Goal: Information Seeking & Learning: Learn about a topic

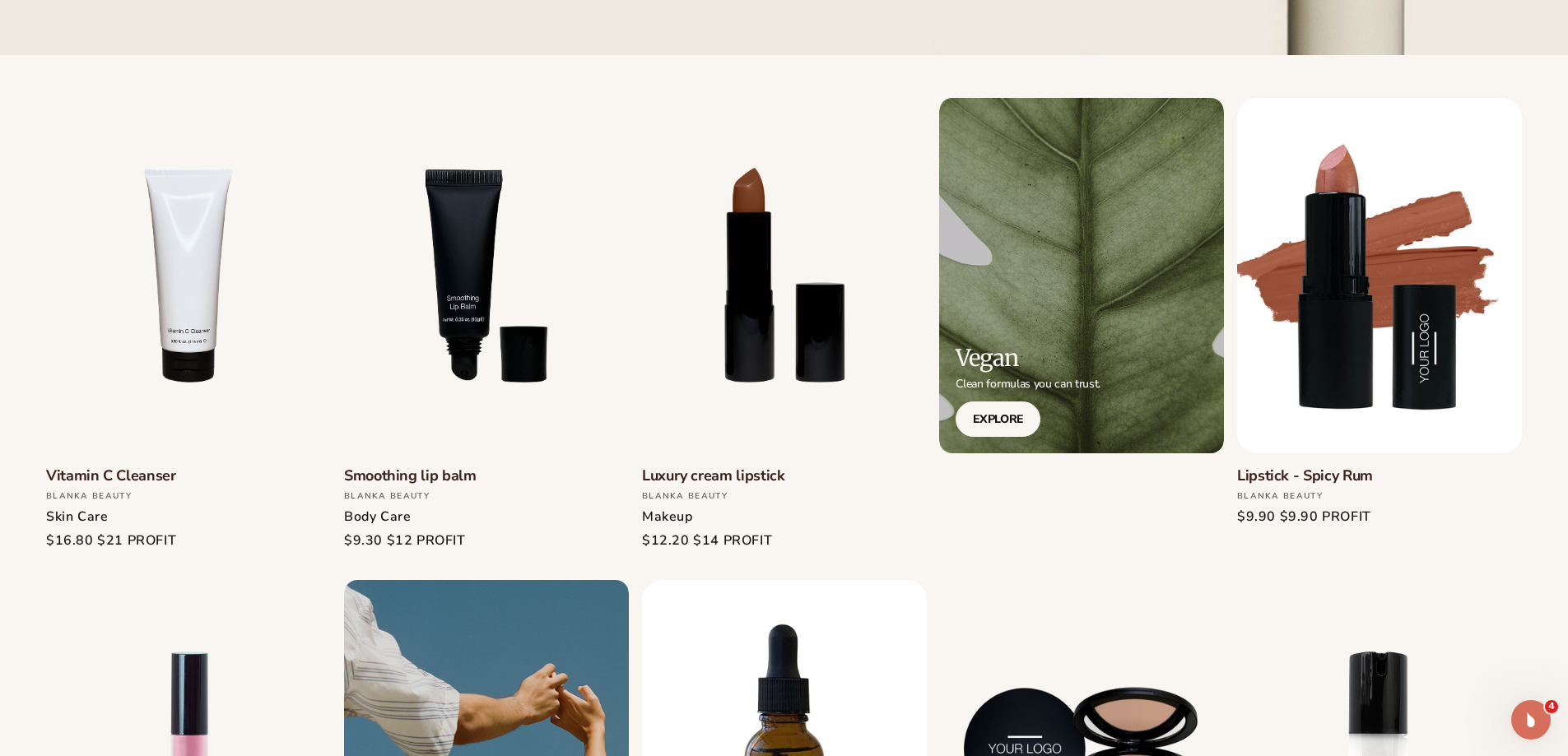
scroll to position [493, 0]
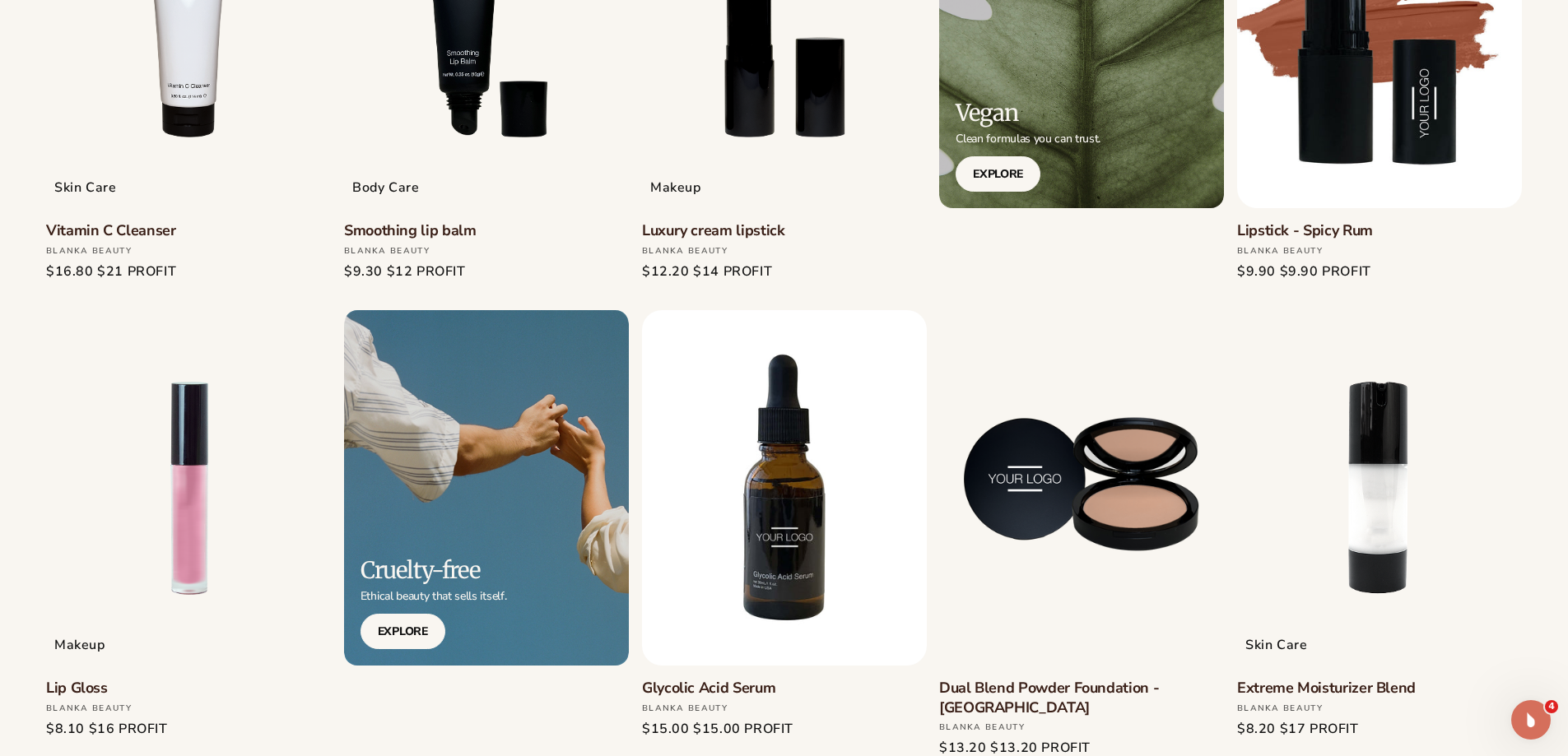
scroll to position [741, 0]
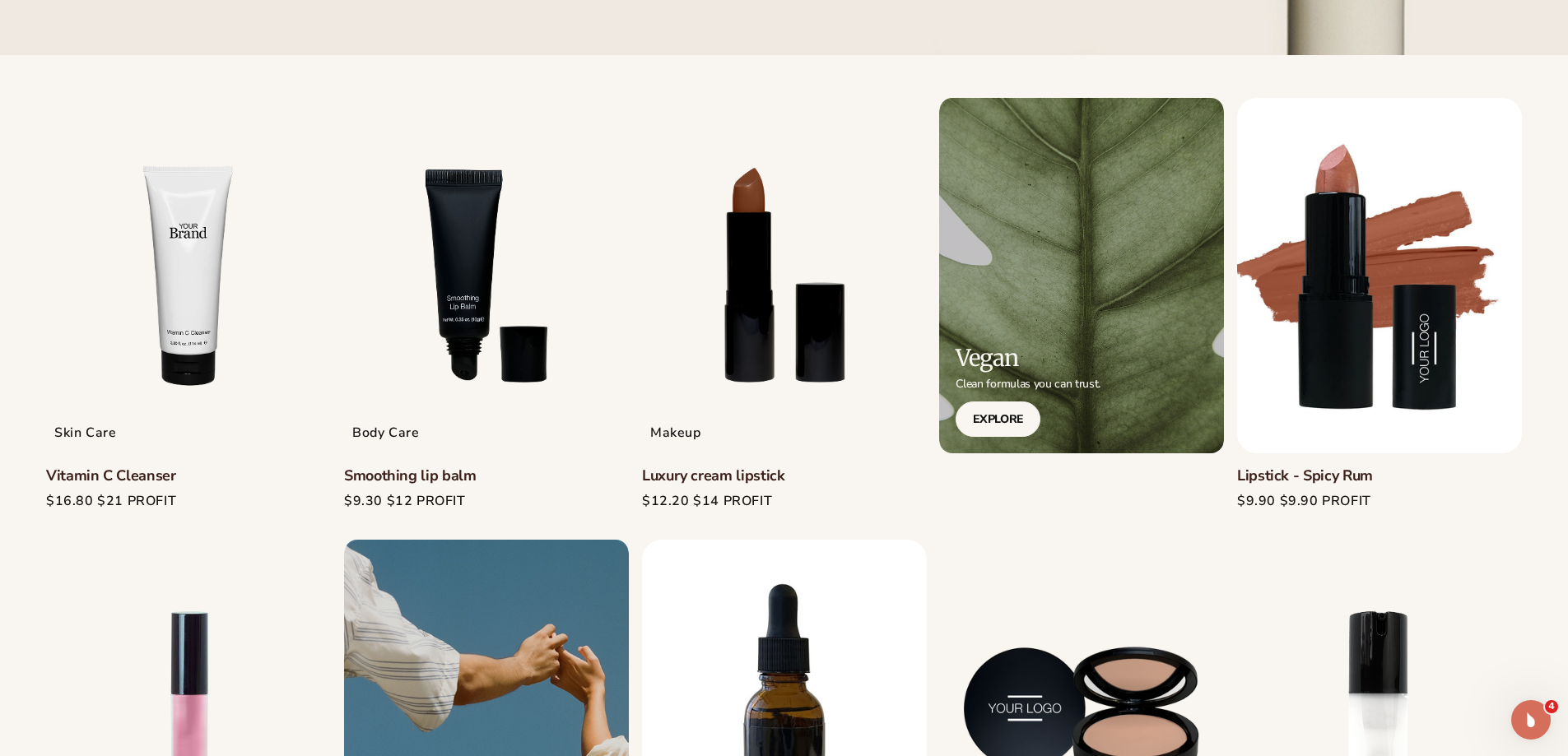
click at [96, 471] on link "Vitamin C Cleanser" at bounding box center [188, 476] width 285 height 19
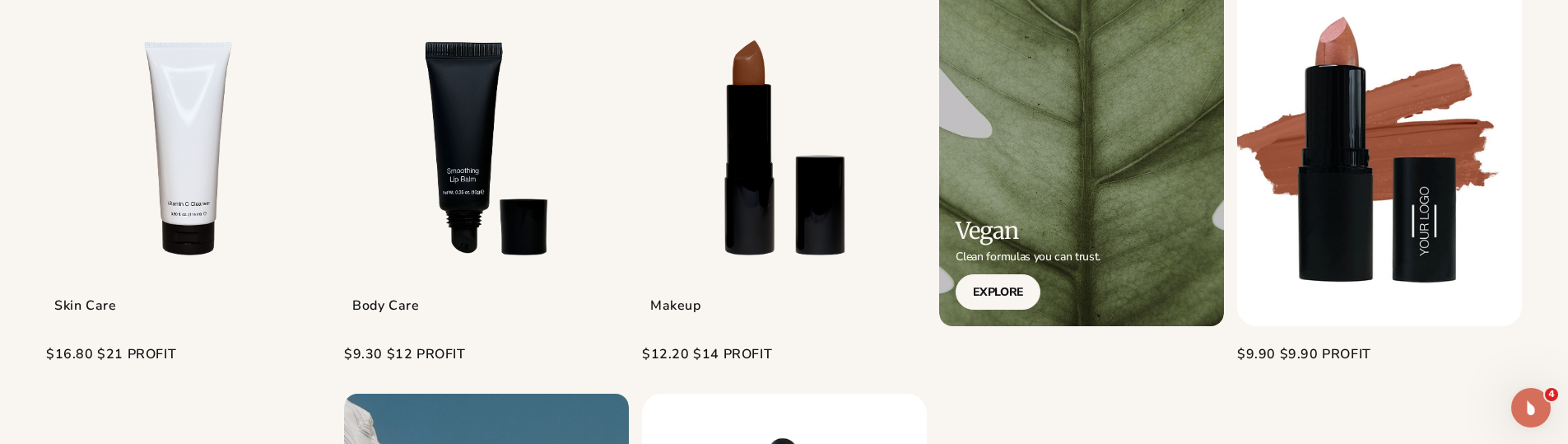
scroll to position [659, 0]
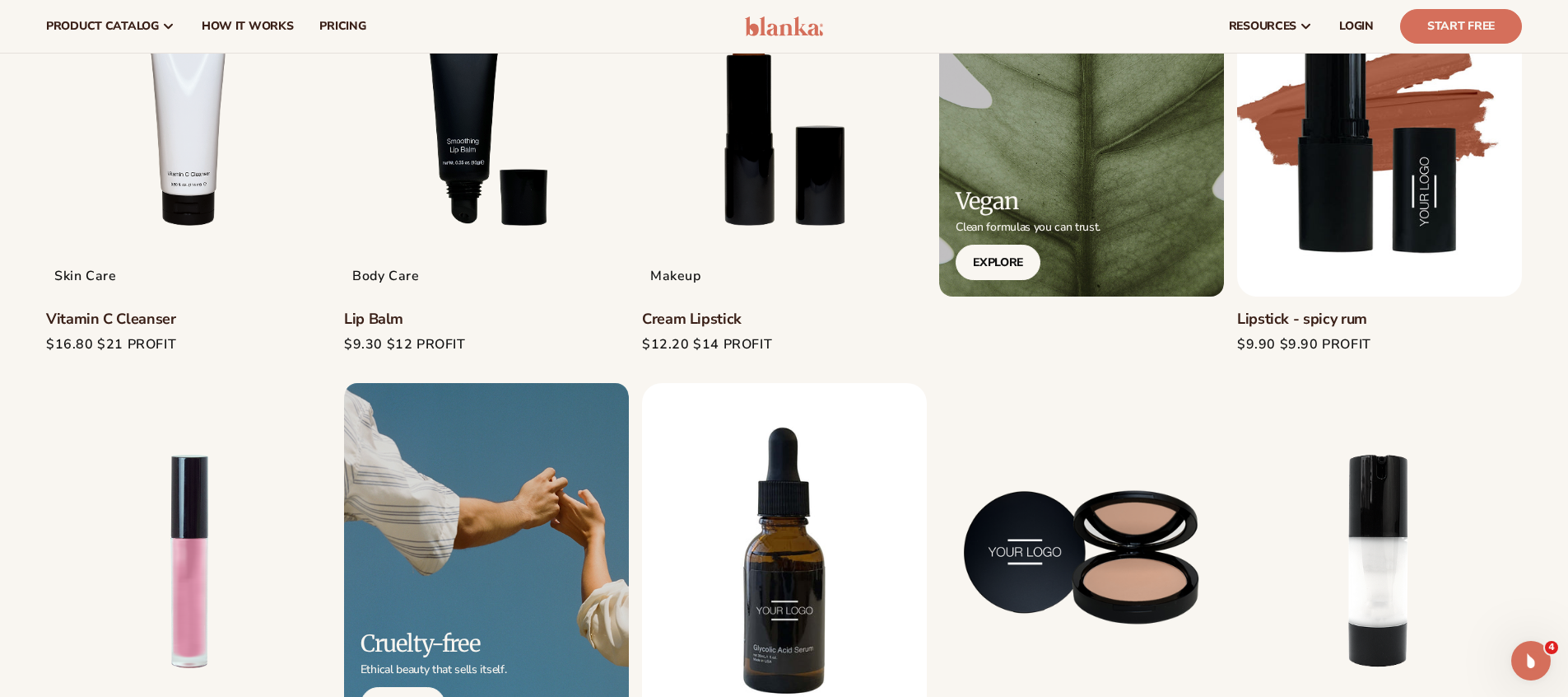
scroll to position [576, 0]
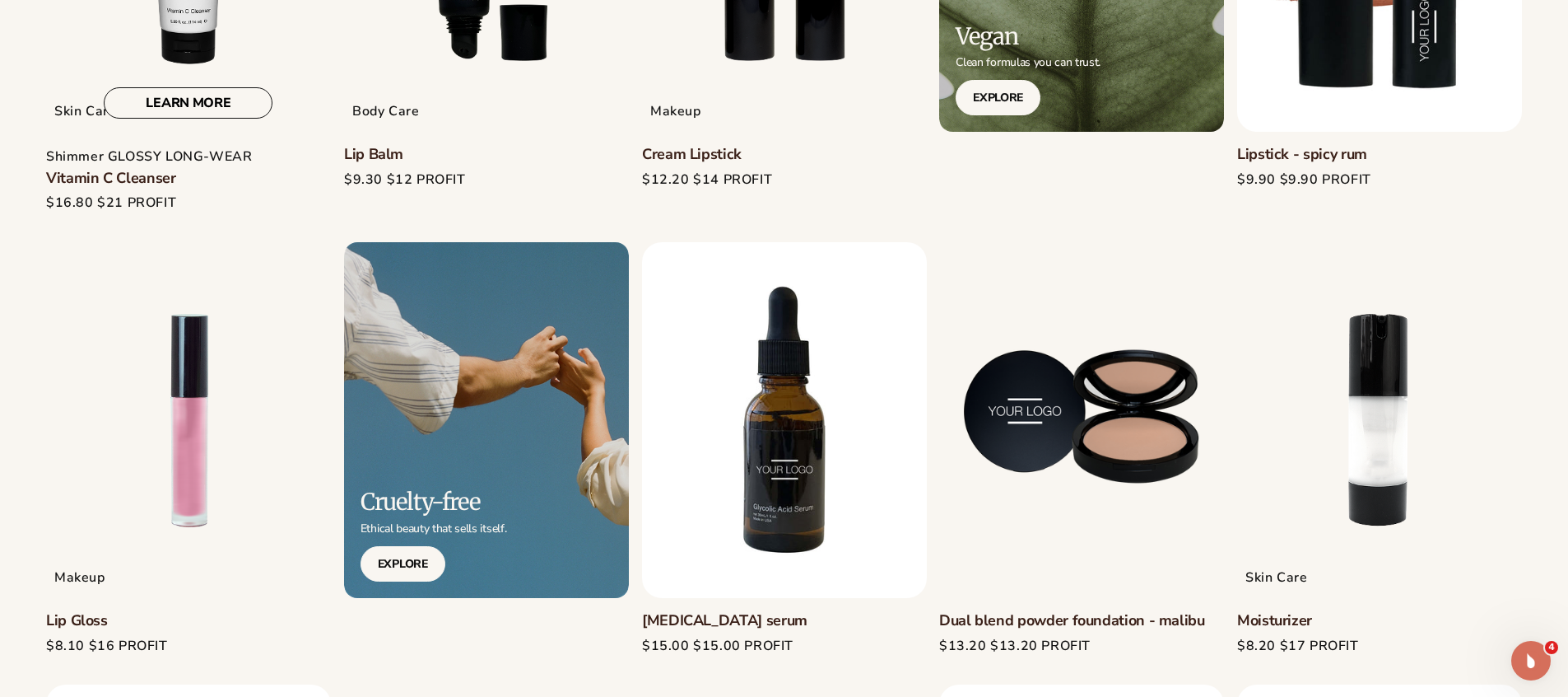
scroll to position [823, 0]
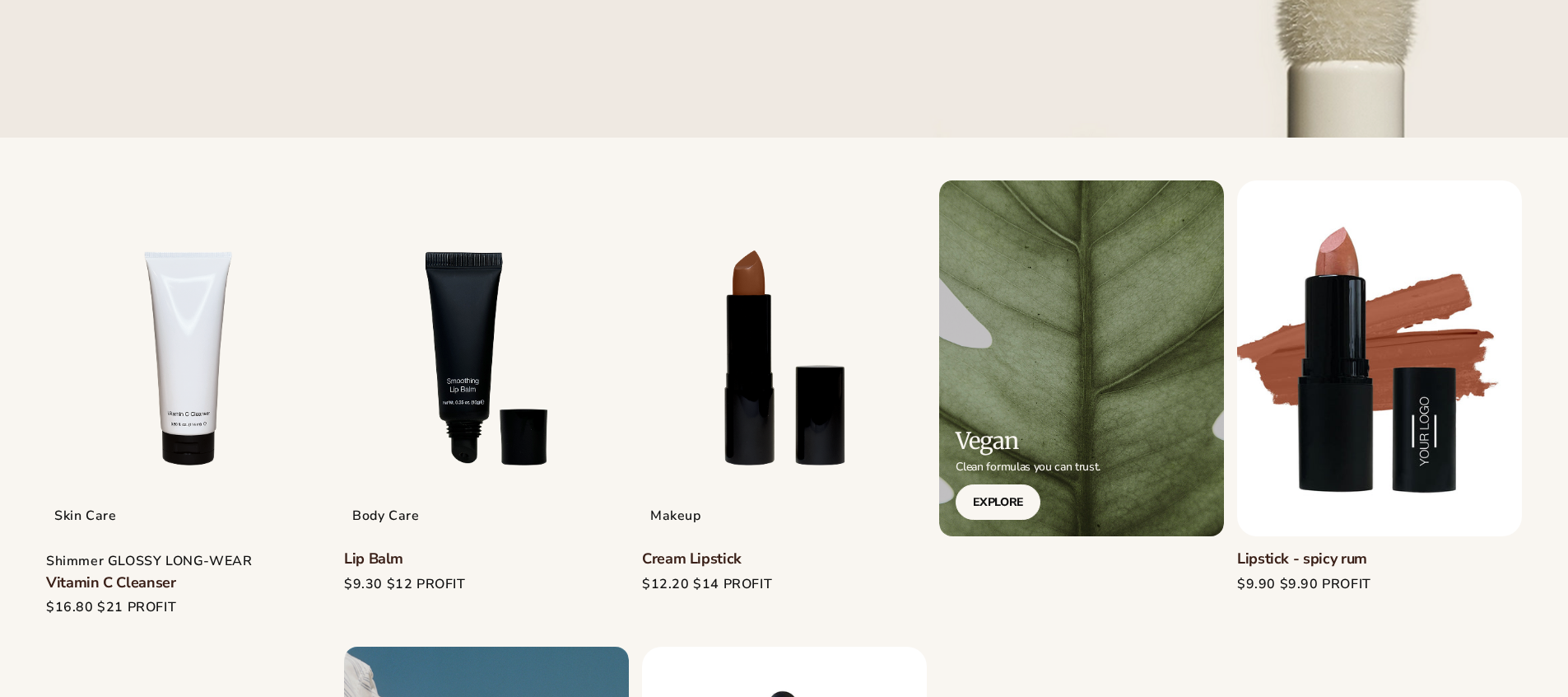
scroll to position [412, 0]
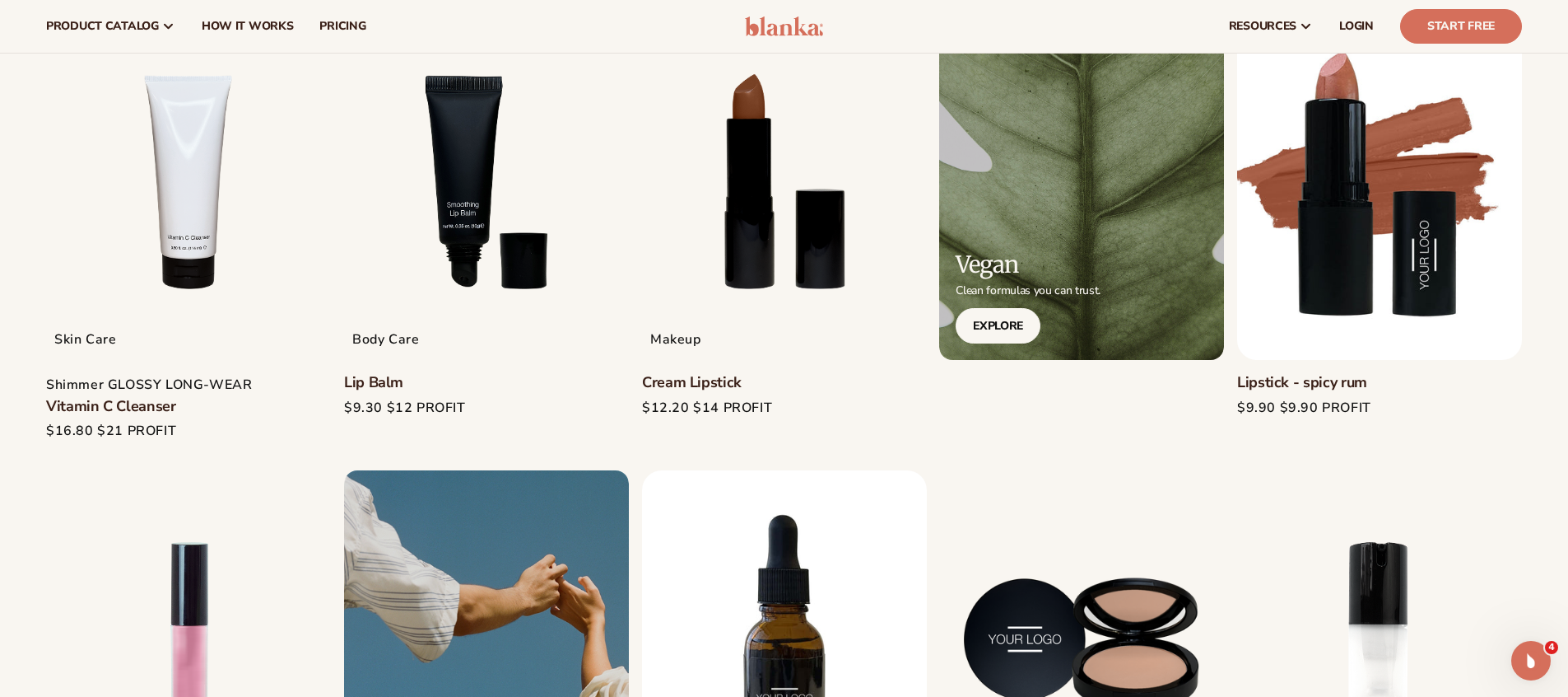
scroll to position [576, 0]
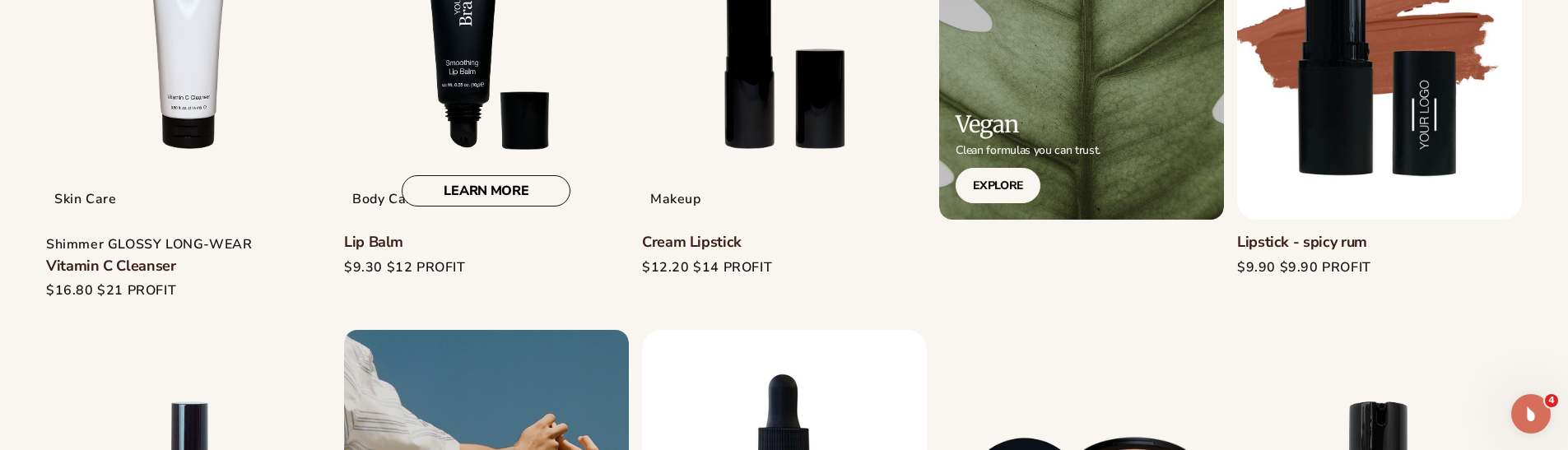
scroll to position [741, 0]
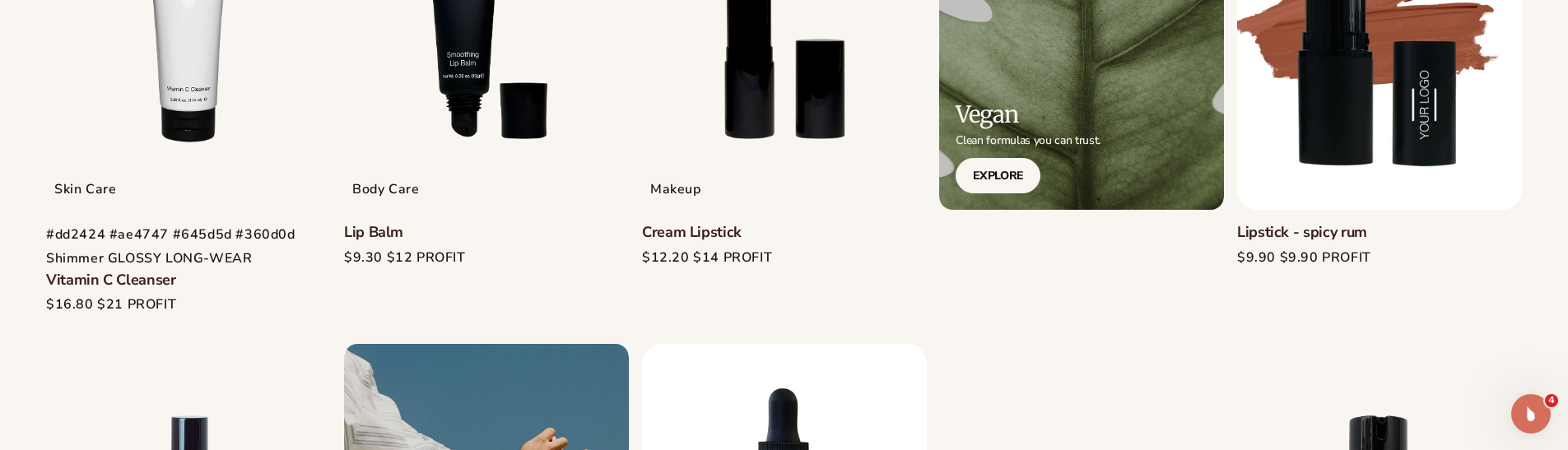
scroll to position [741, 0]
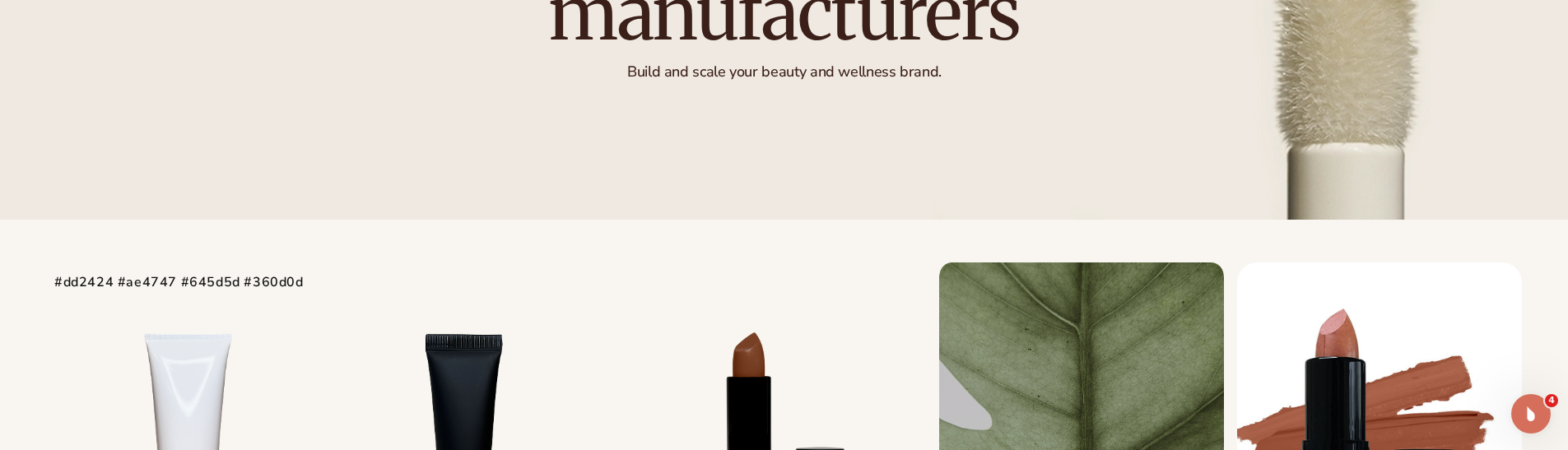
scroll to position [493, 0]
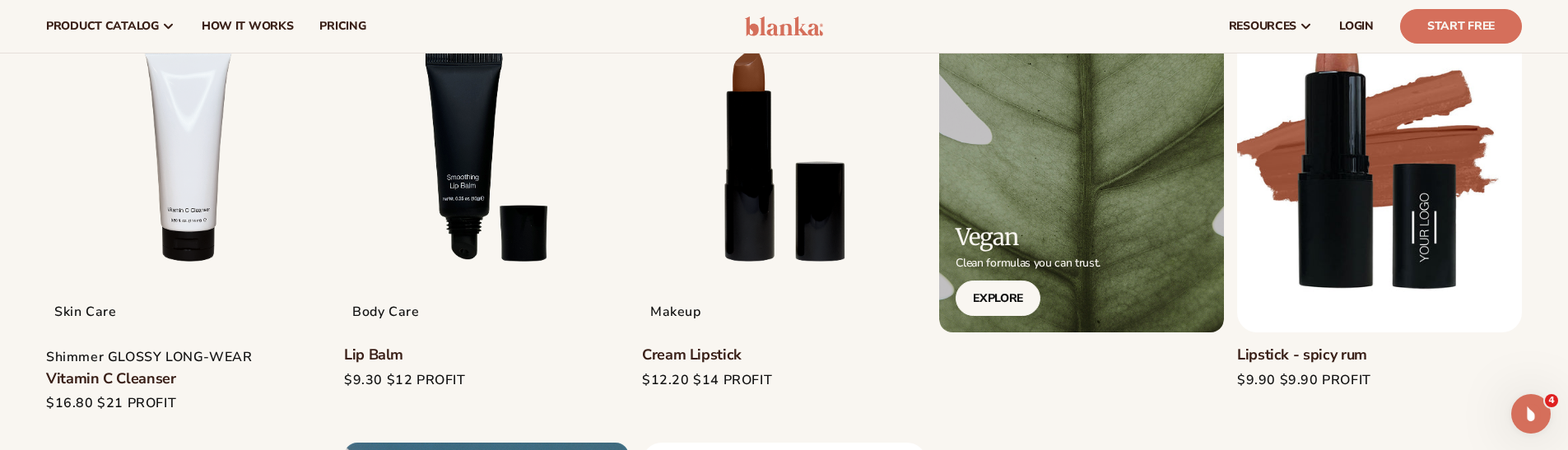
scroll to position [576, 0]
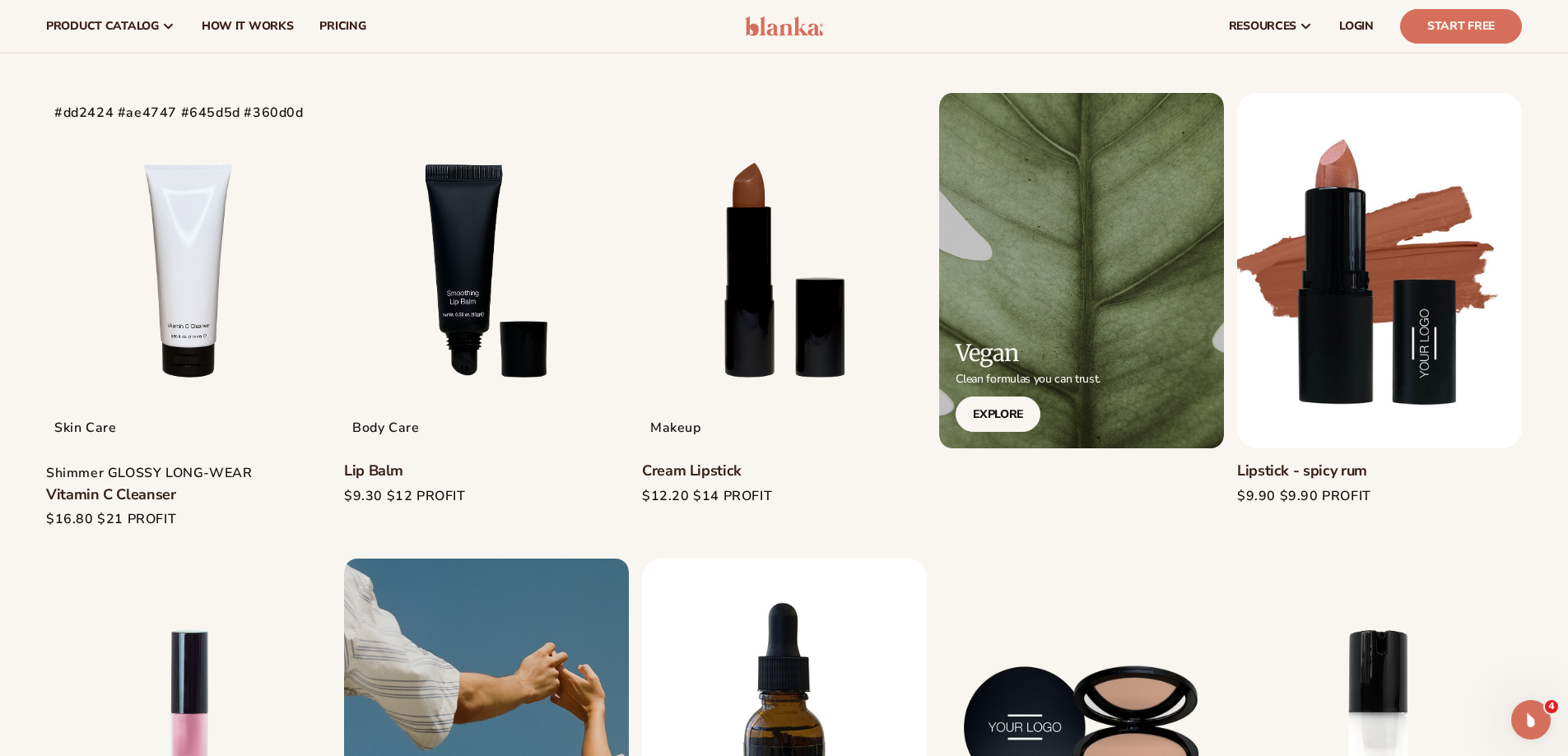
scroll to position [446, 0]
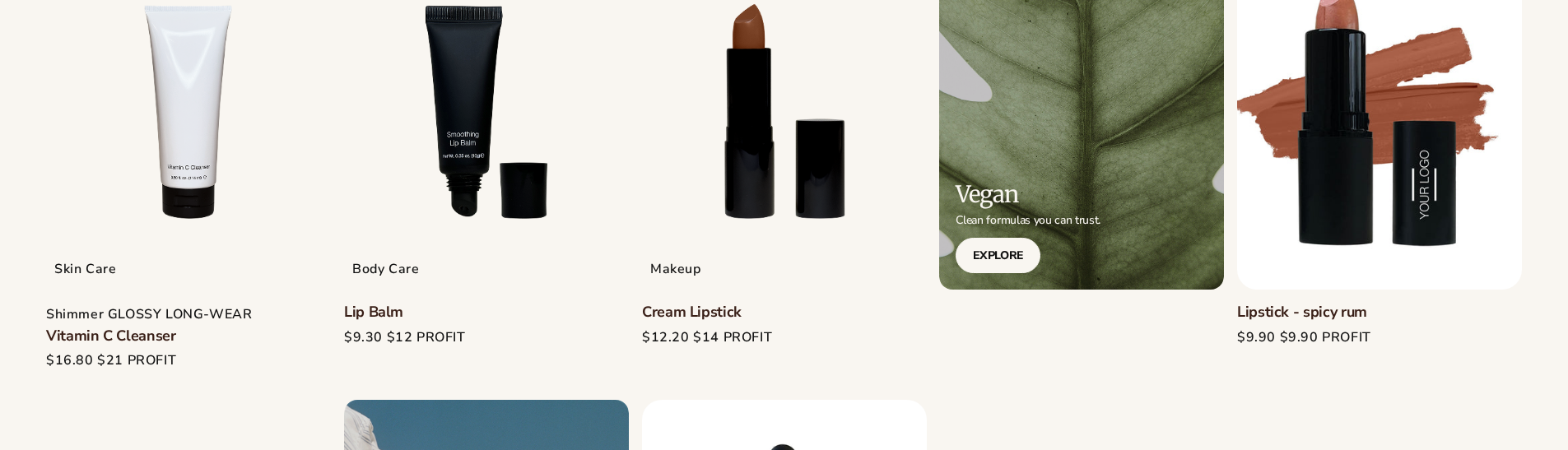
scroll to position [659, 0]
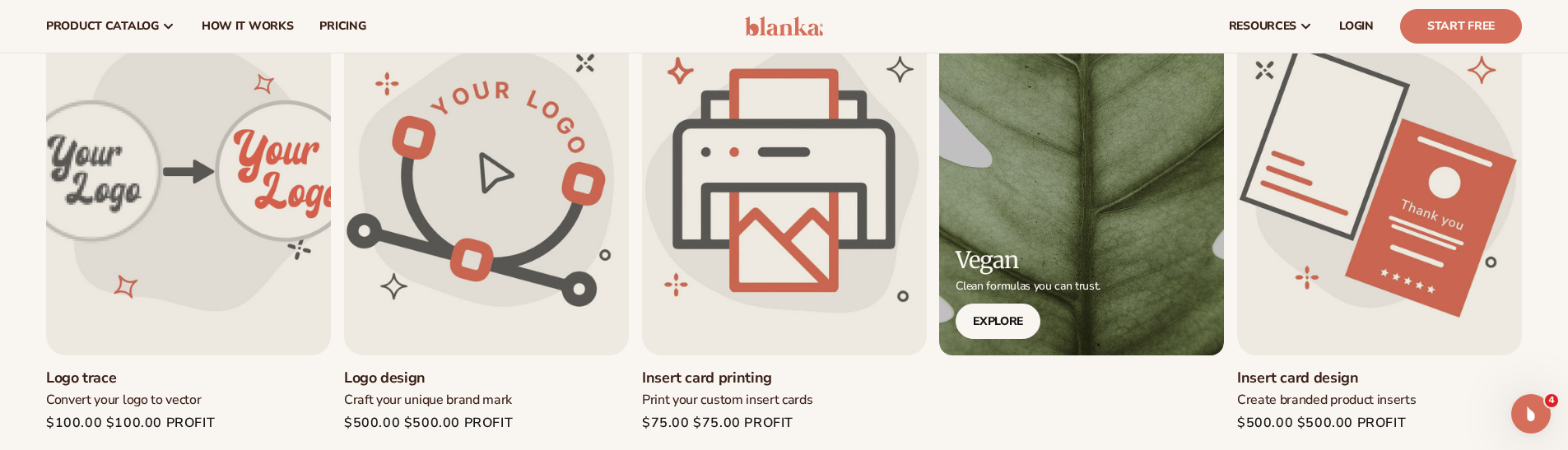
scroll to position [576, 0]
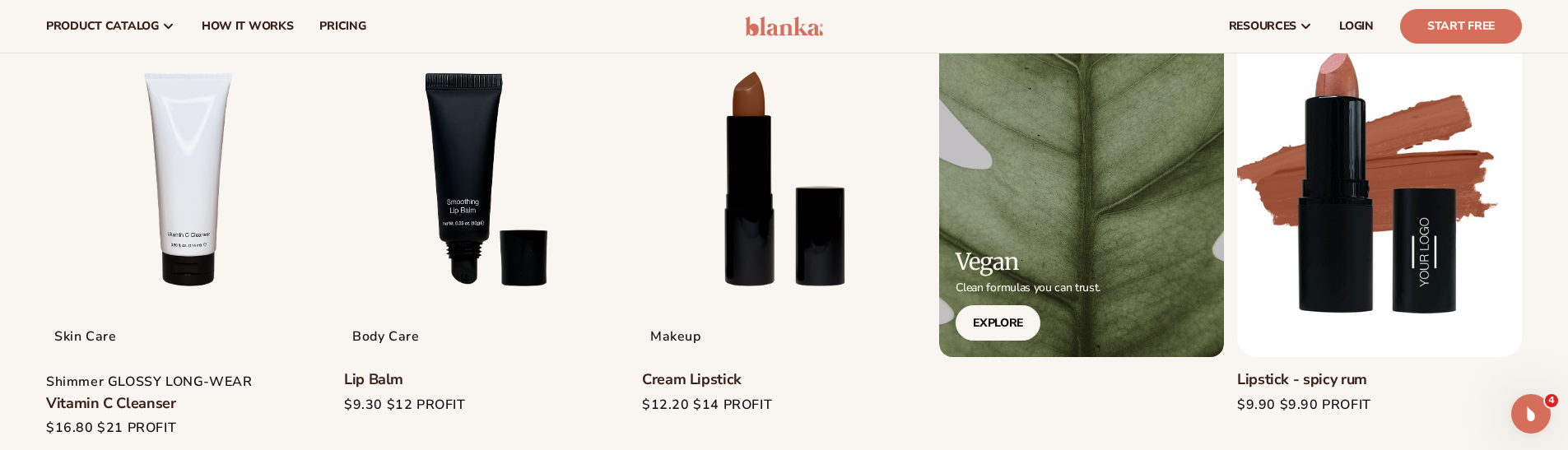
scroll to position [493, 0]
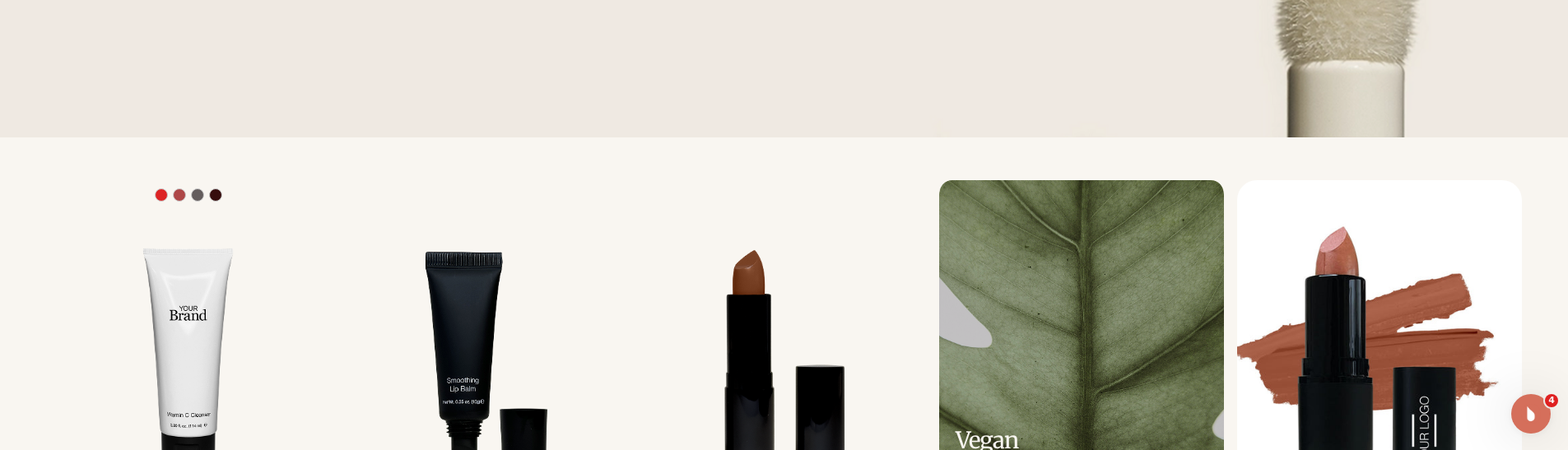
scroll to position [493, 0]
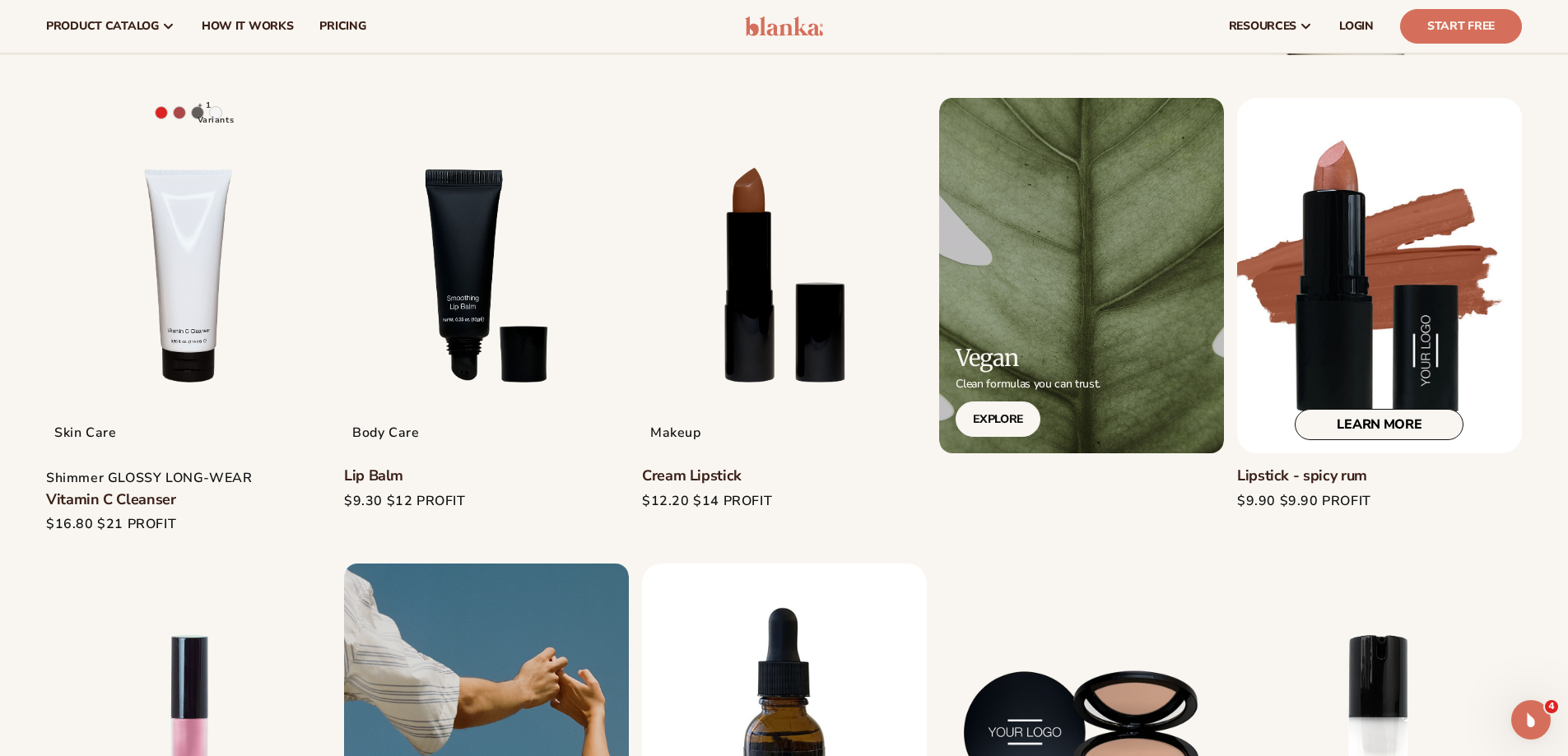
scroll to position [412, 0]
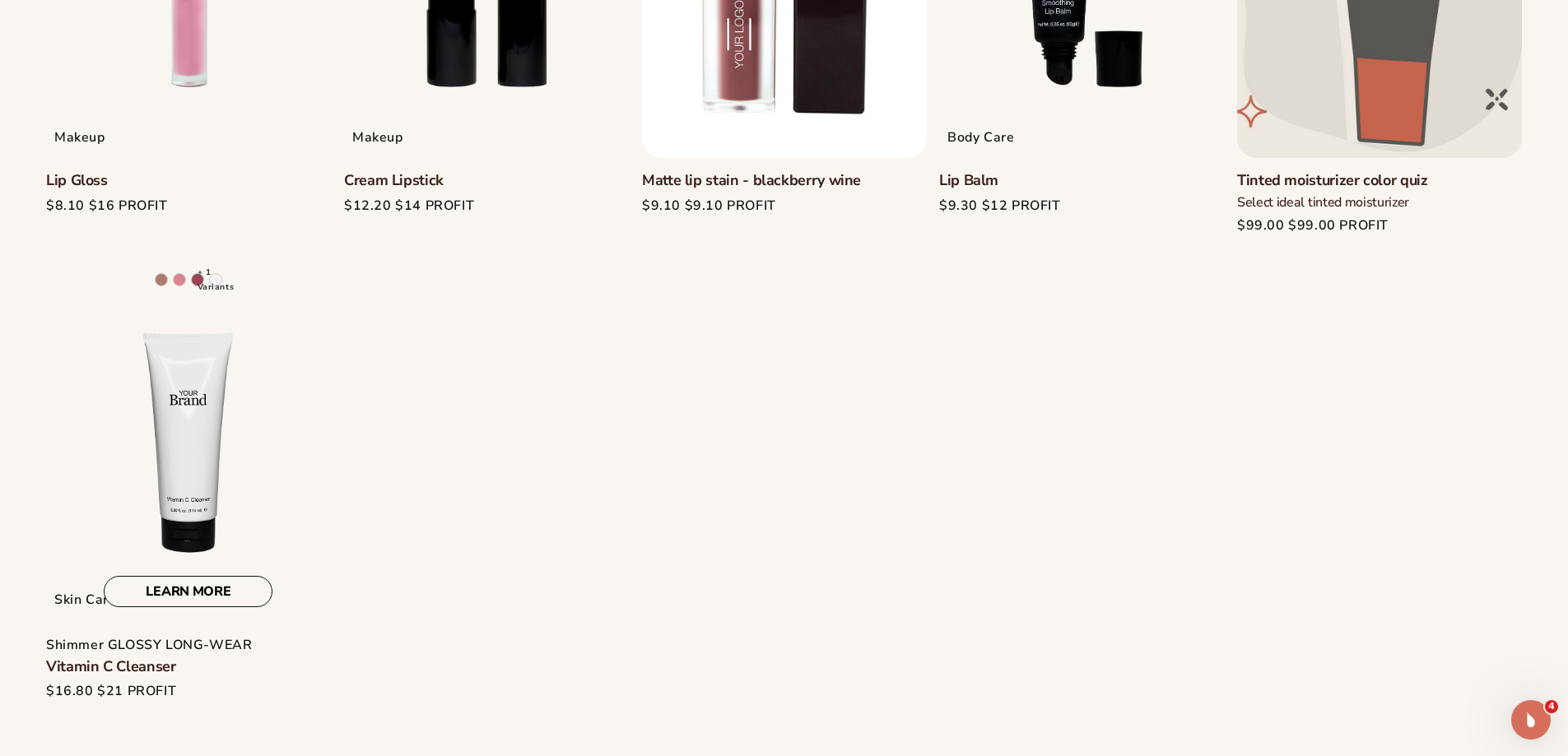
scroll to position [1729, 0]
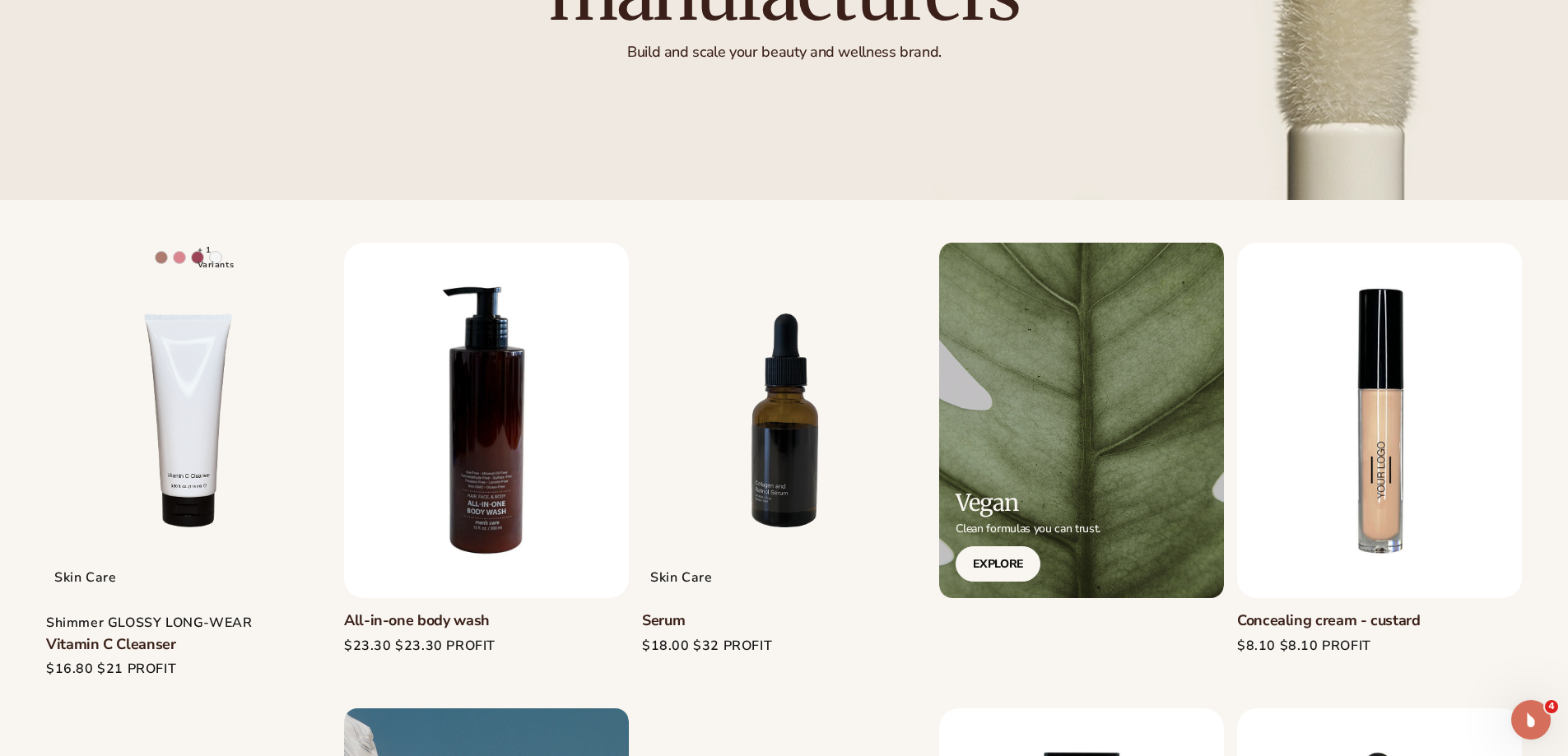
scroll to position [412, 0]
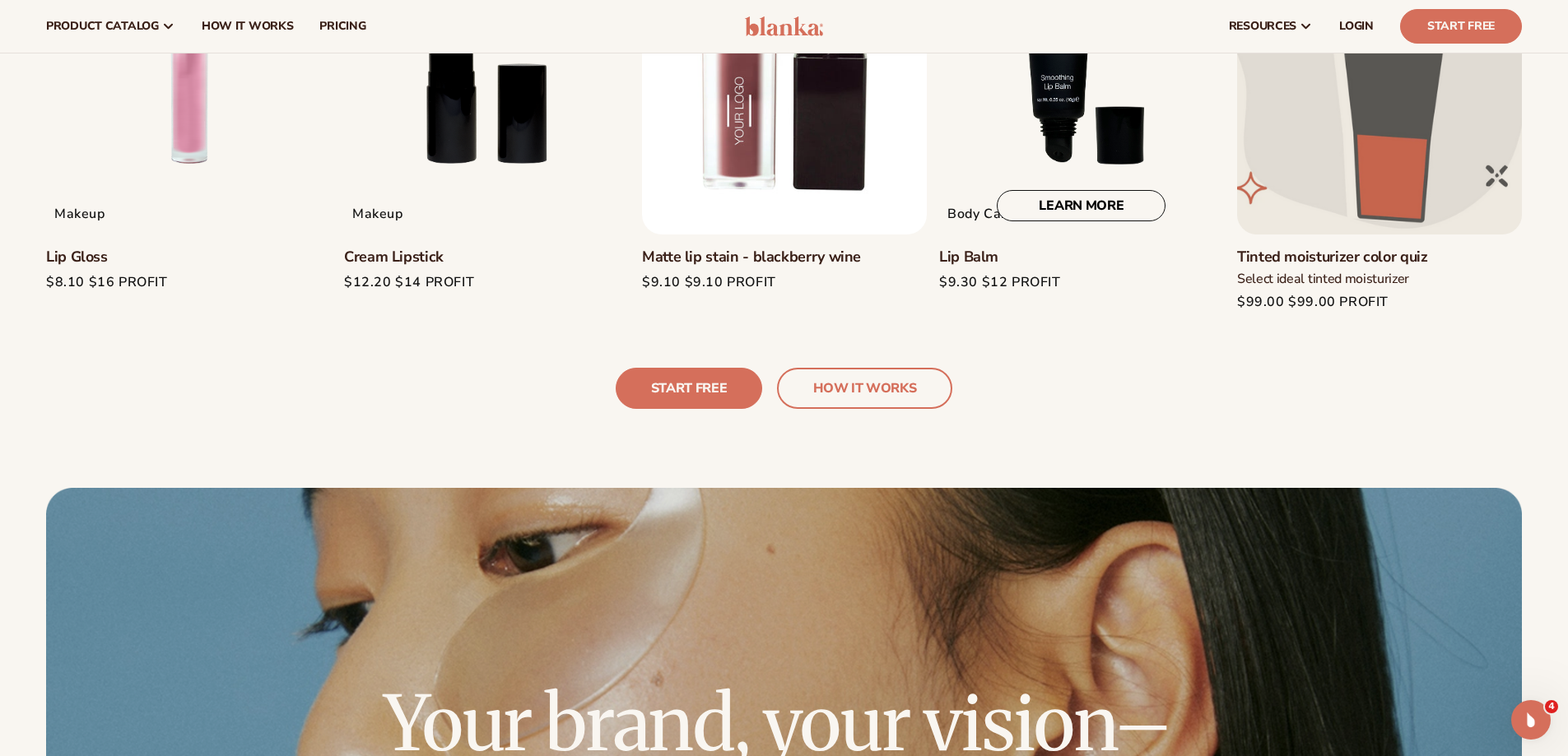
scroll to position [1399, 0]
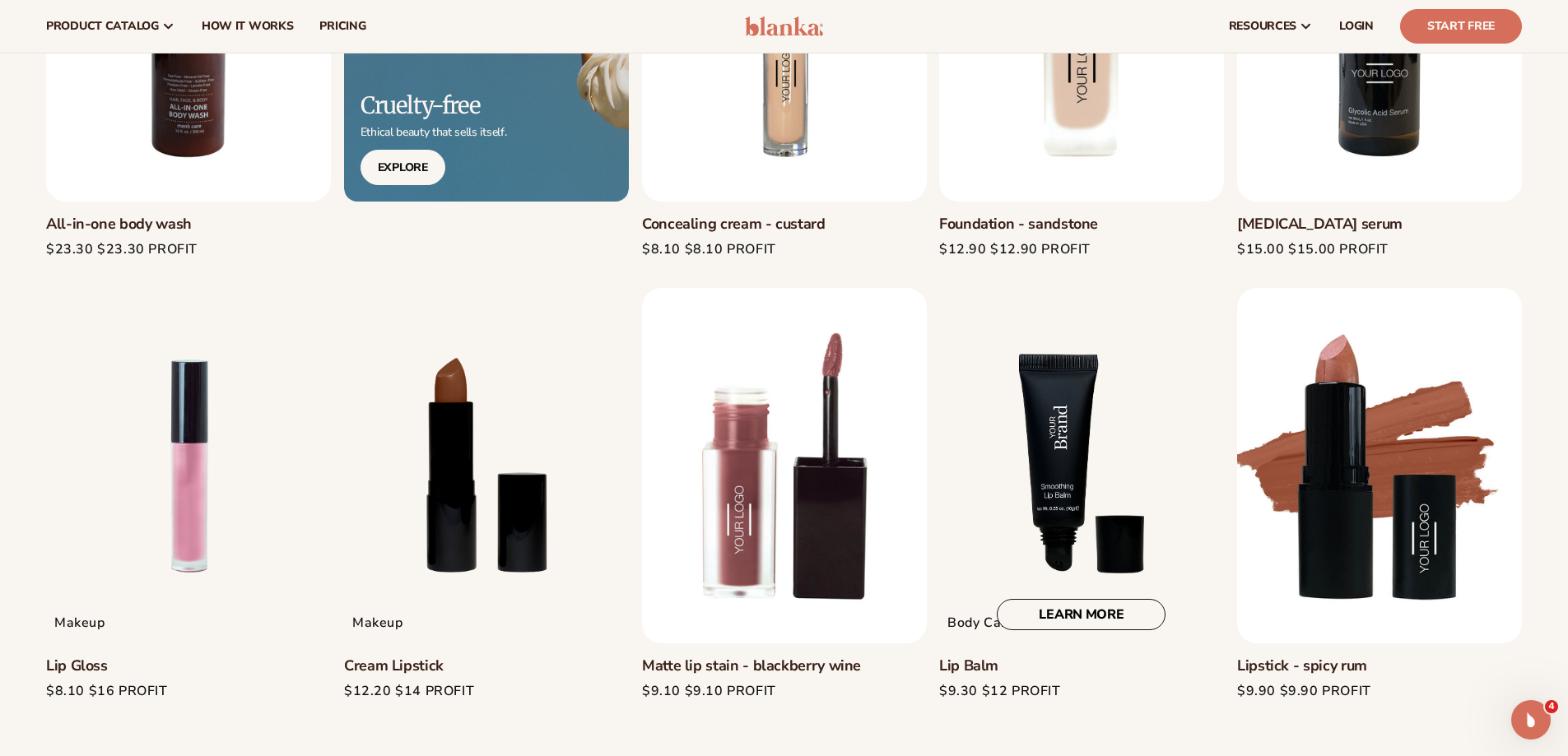
scroll to position [1152, 0]
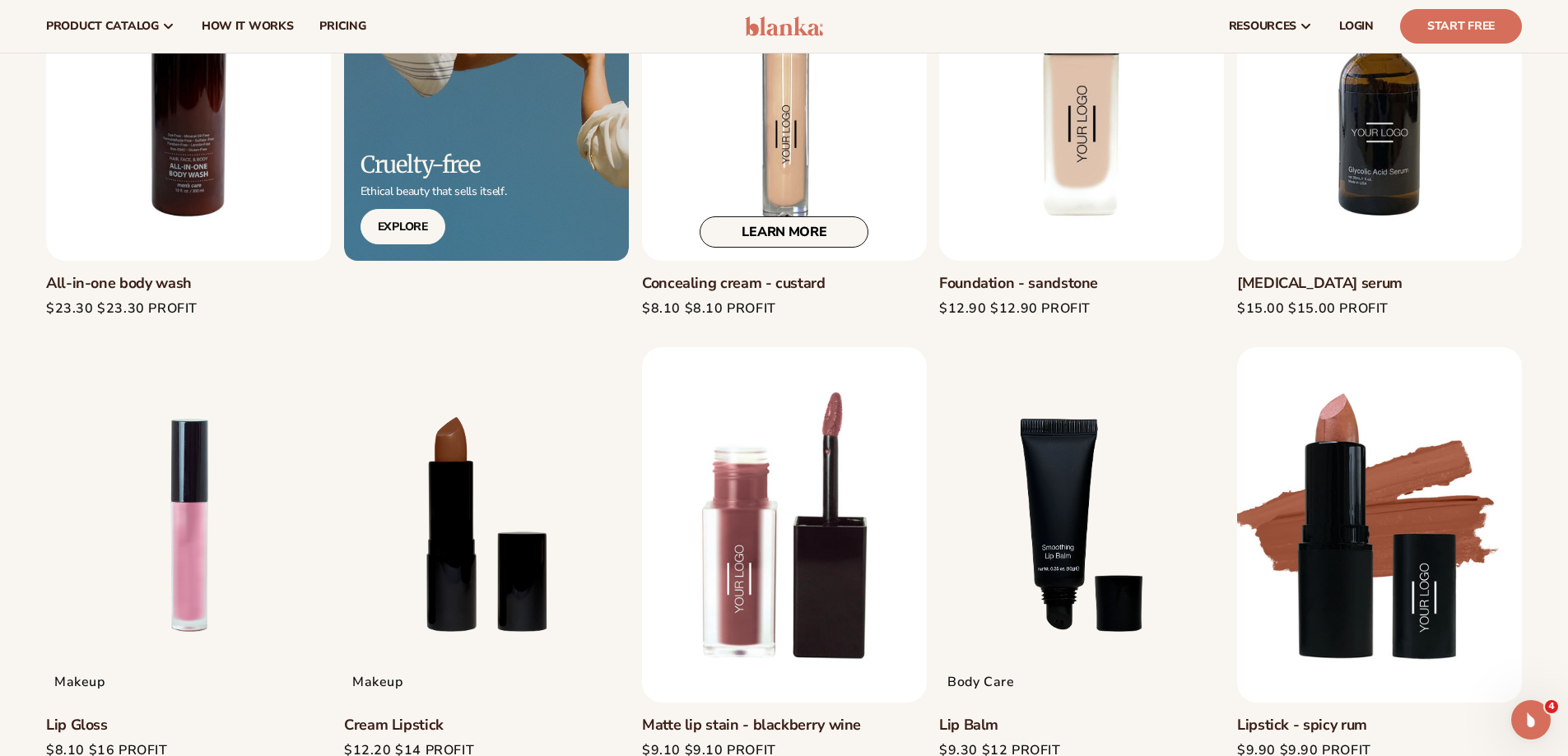
click at [745, 233] on link "LEARN MORE" at bounding box center [784, 232] width 169 height 31
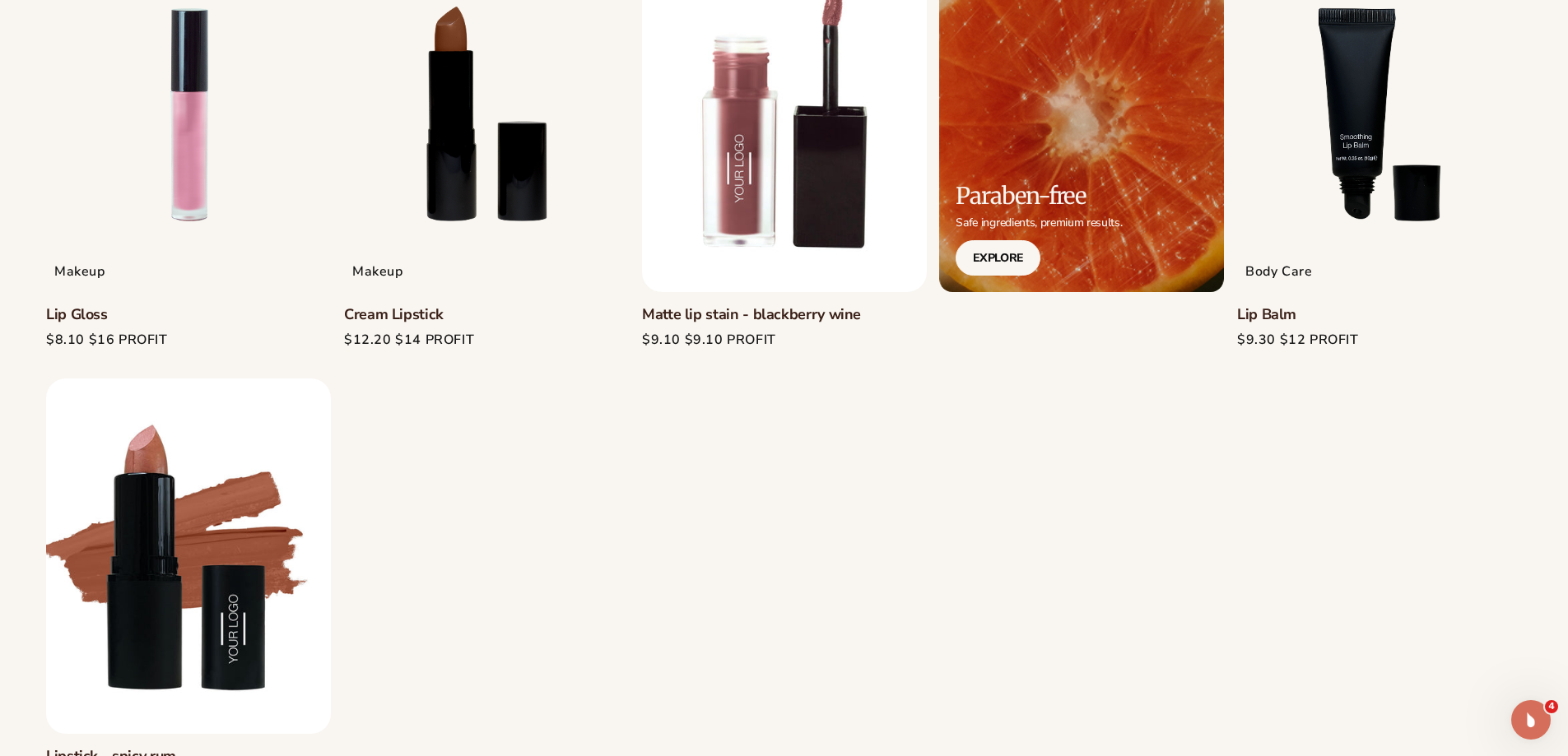
scroll to position [1563, 0]
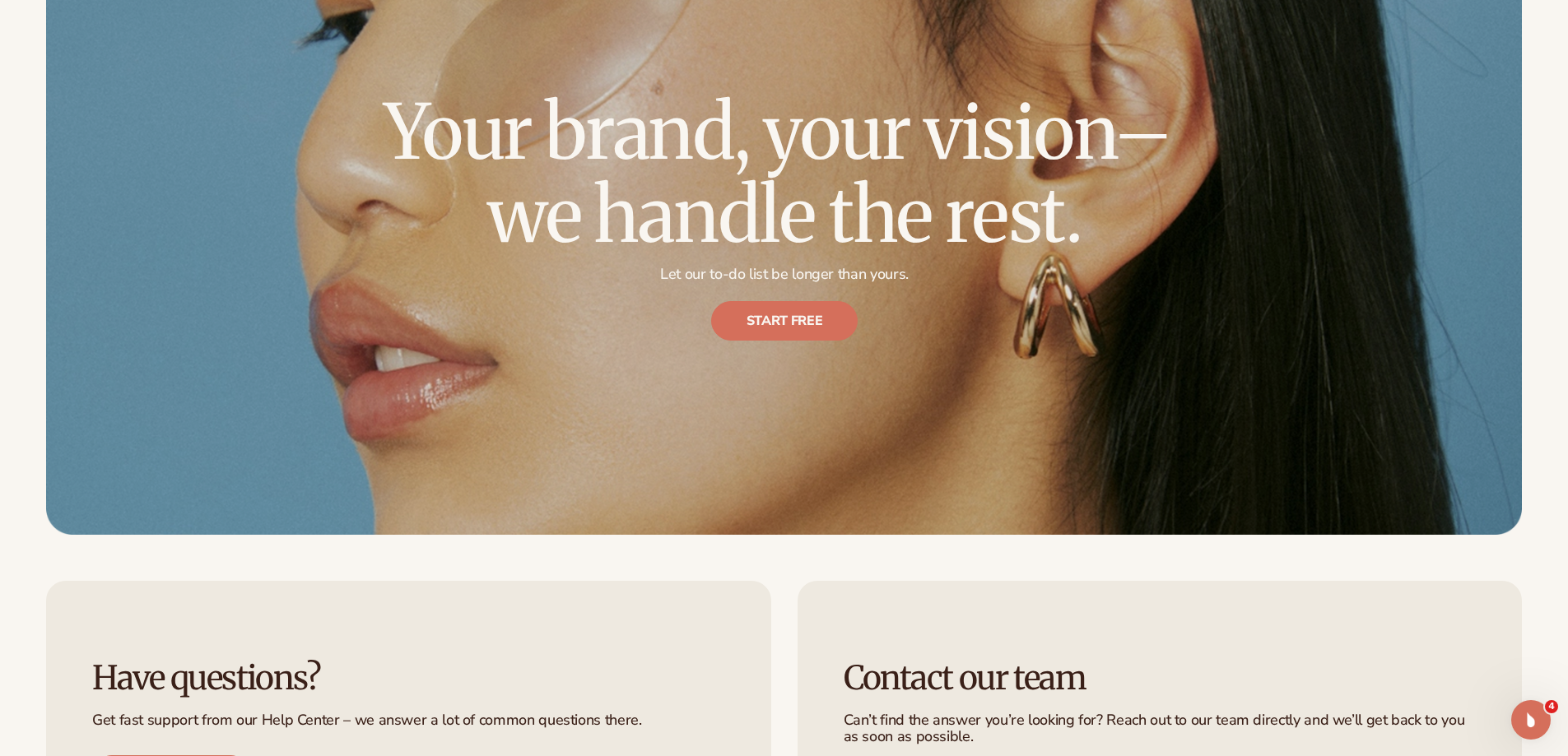
scroll to position [2823, 0]
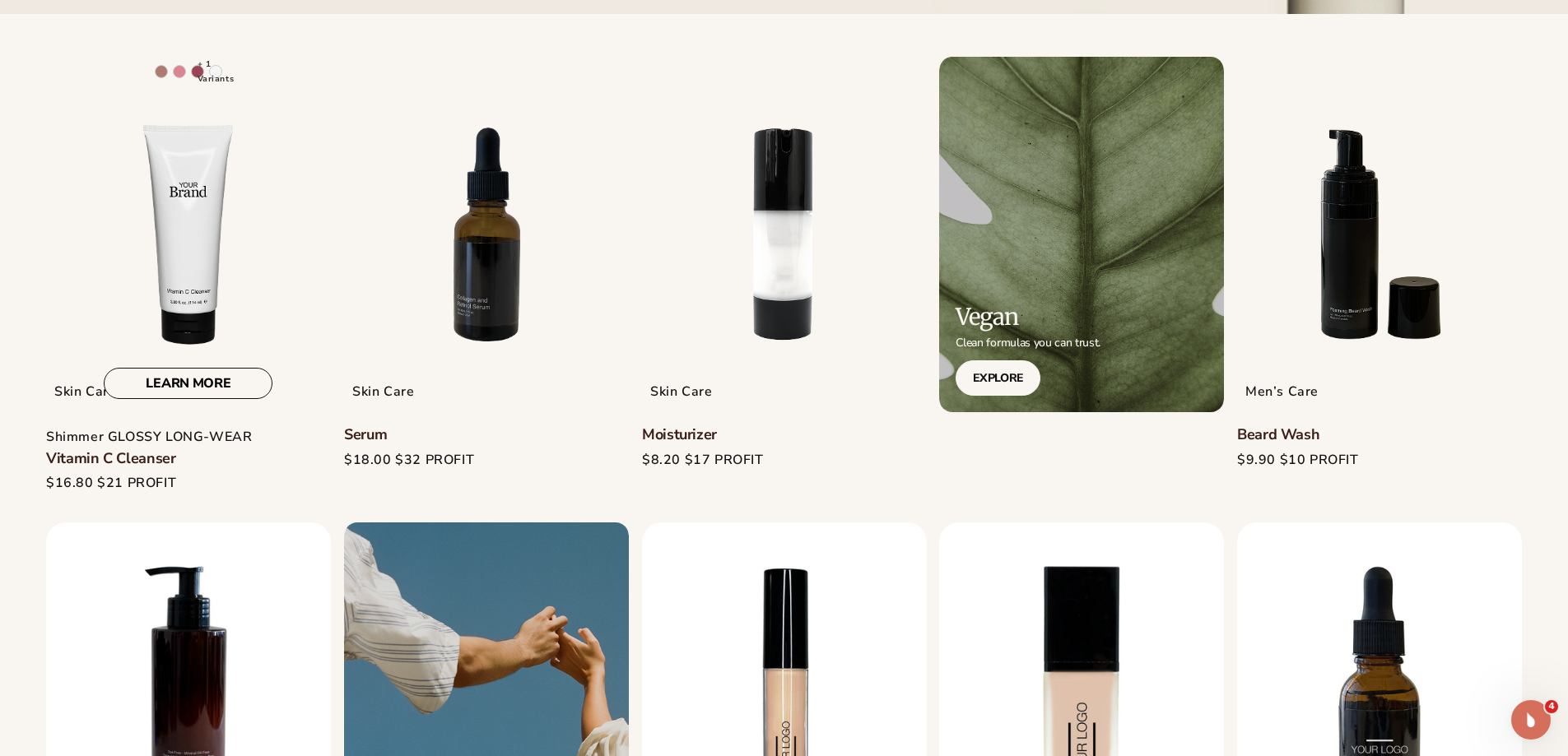
scroll to position [576, 0]
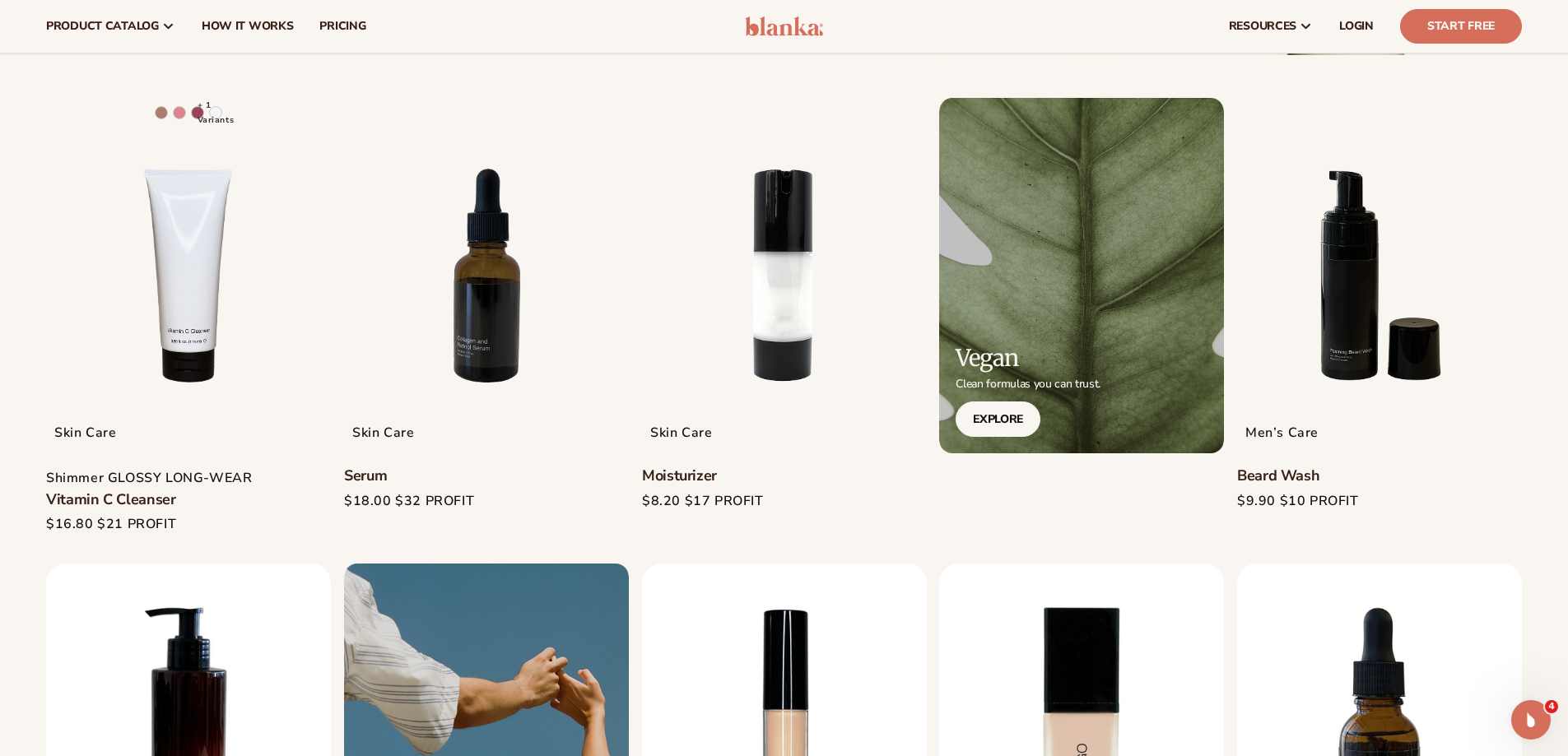
scroll to position [412, 0]
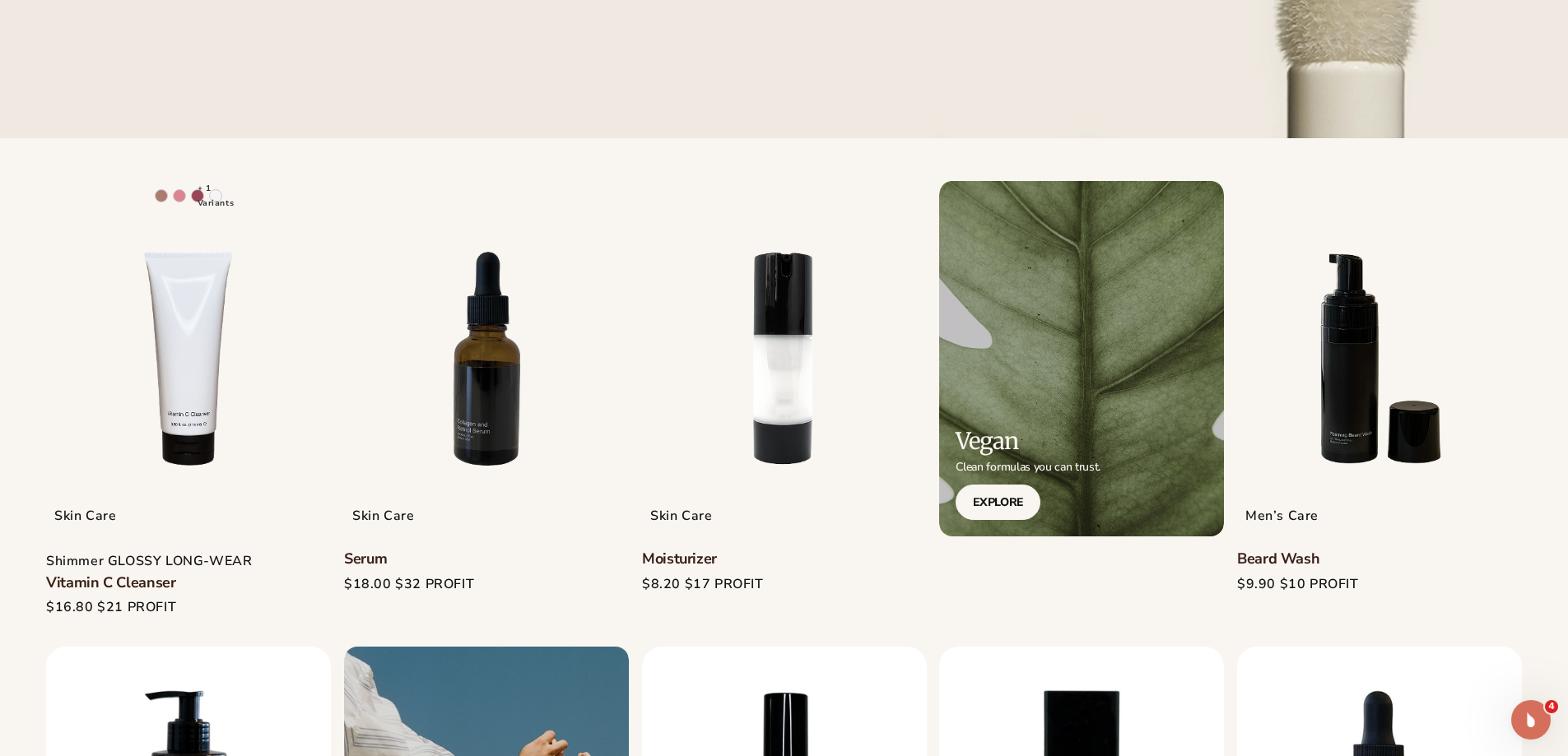
scroll to position [451, 0]
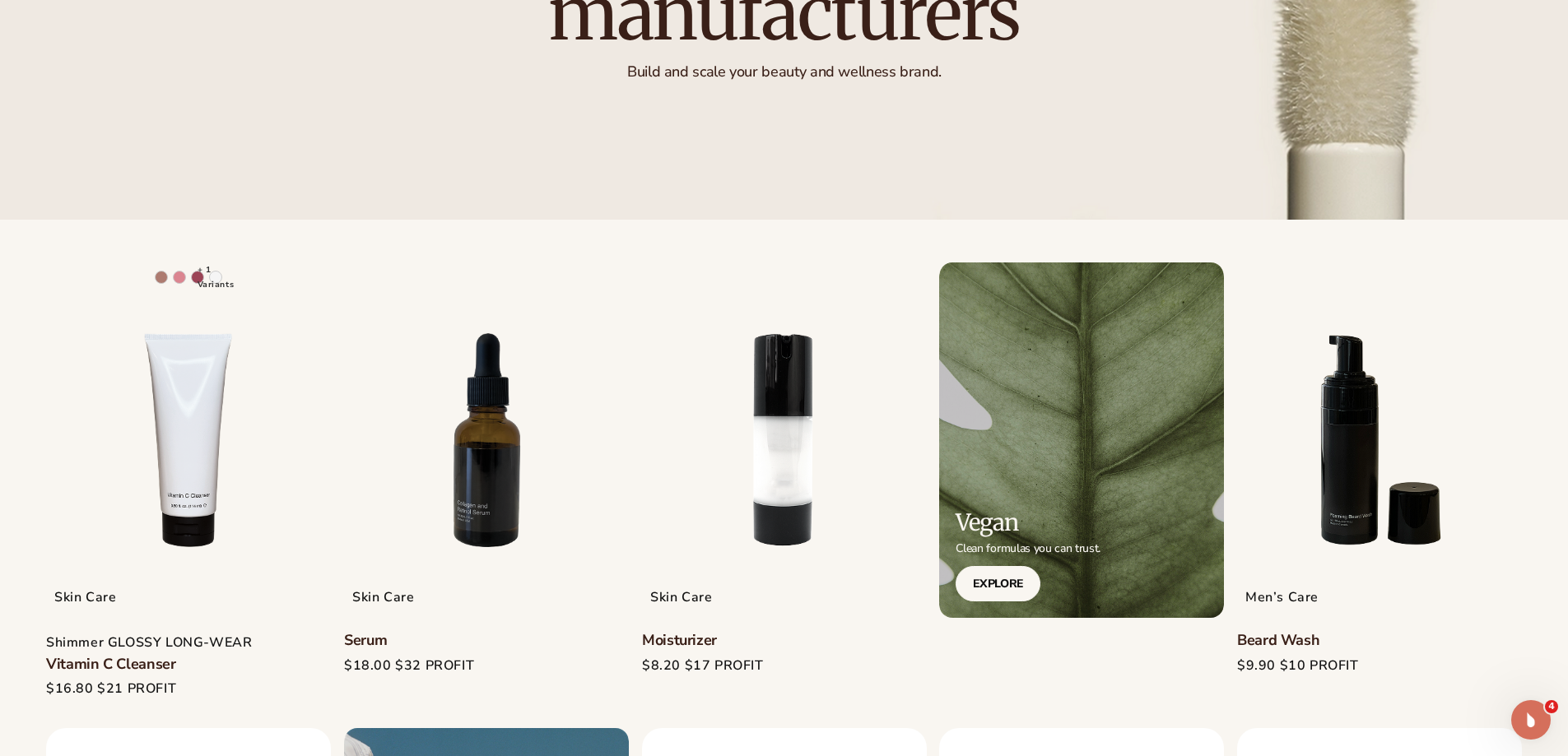
scroll to position [412, 0]
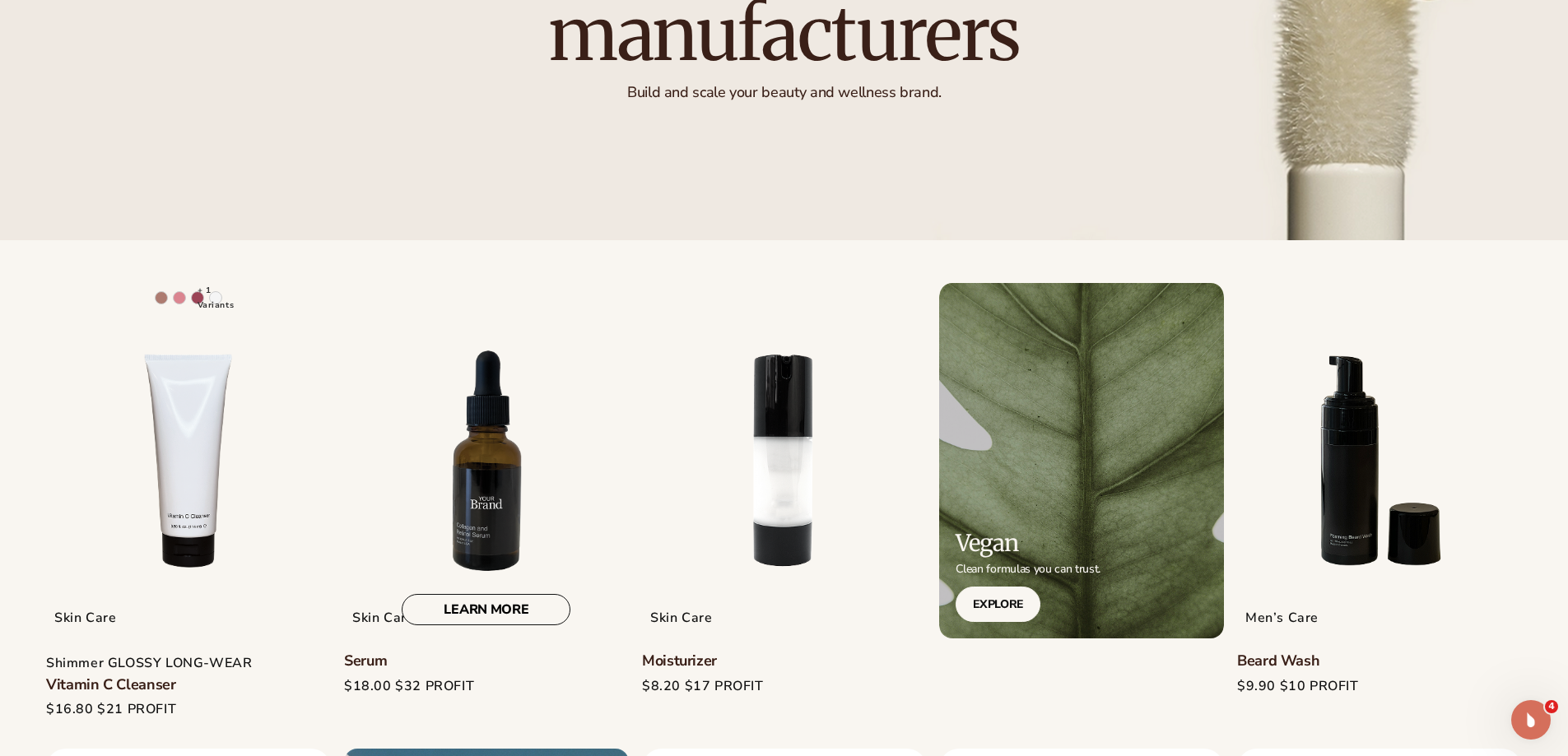
scroll to position [412, 0]
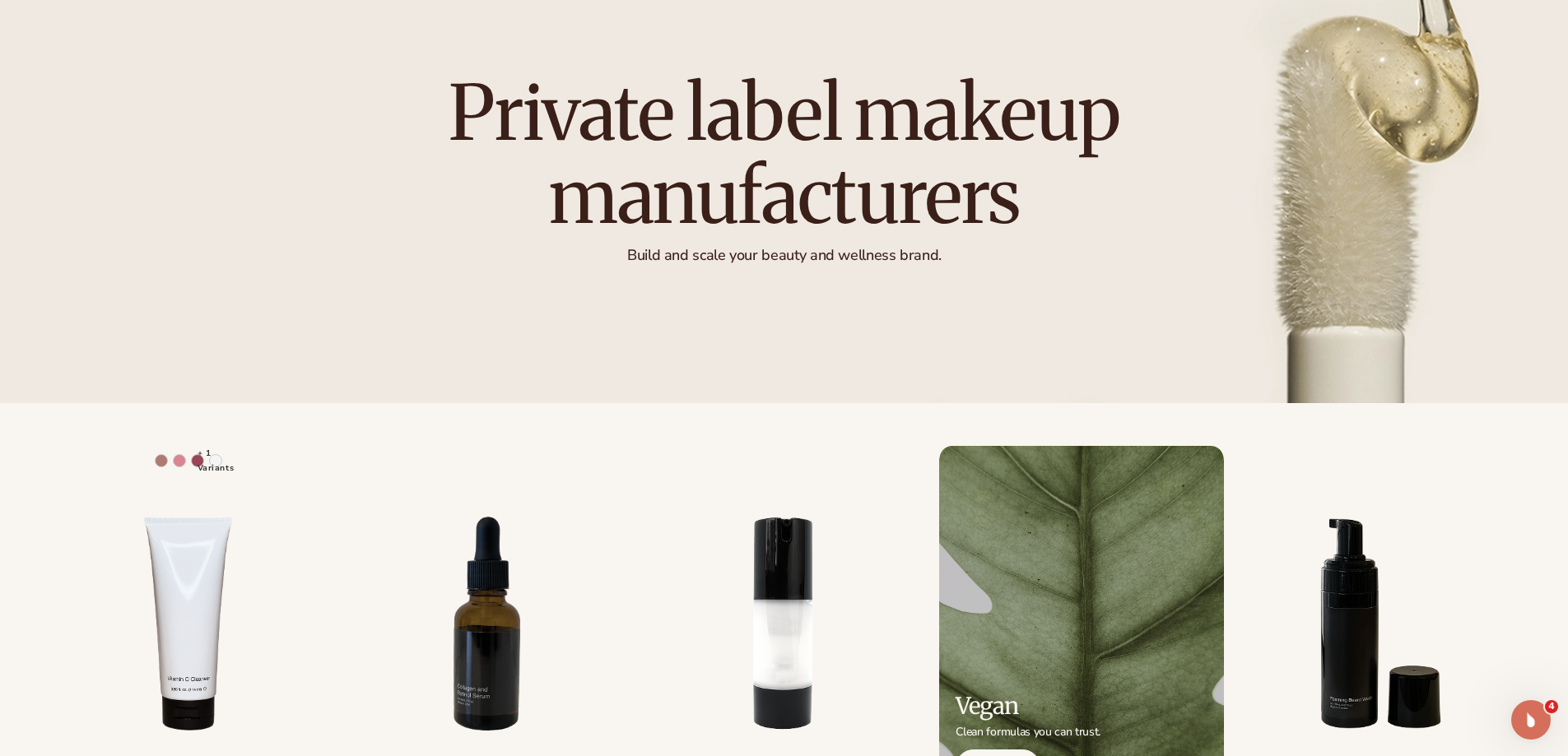
scroll to position [412, 0]
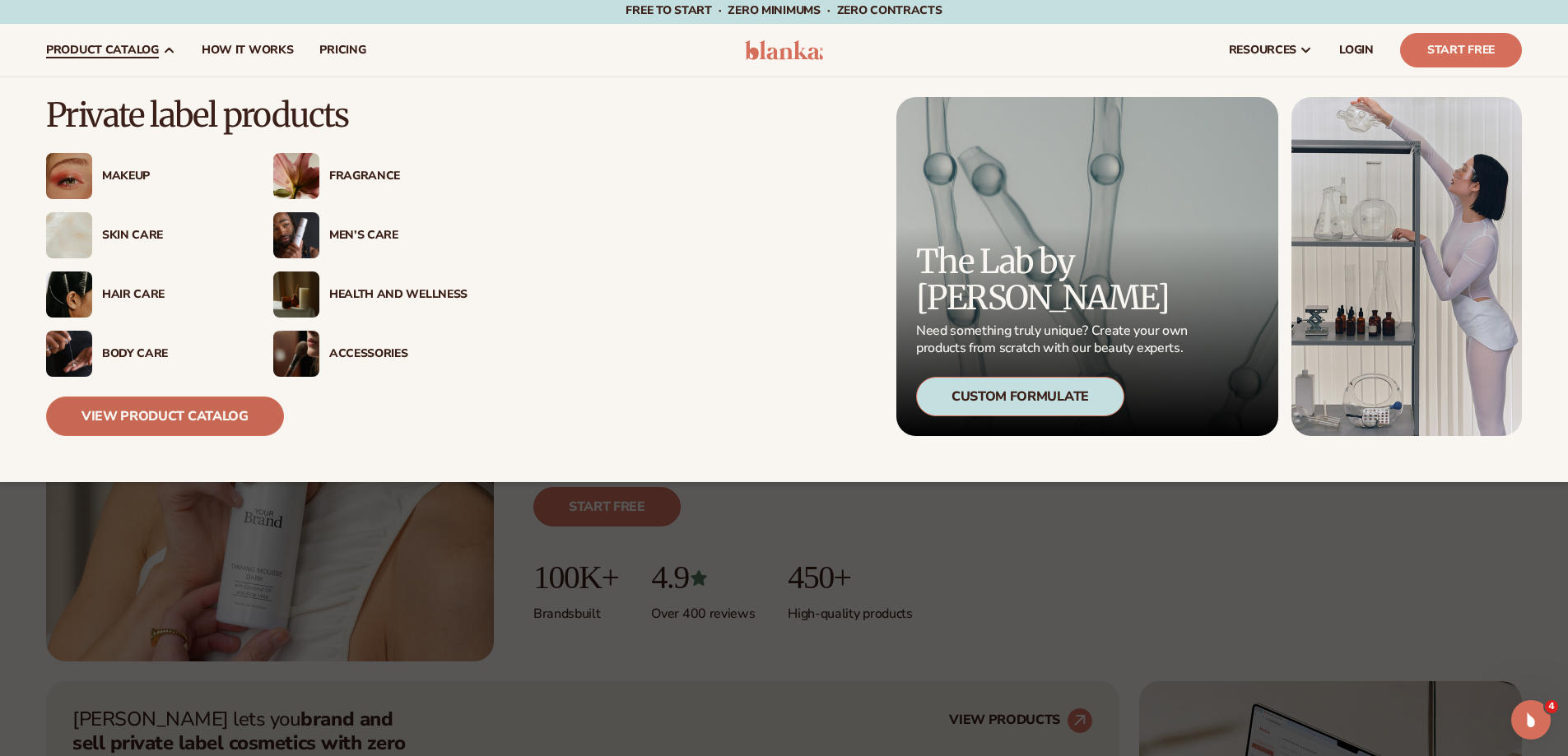
click at [187, 415] on link "View Product Catalog" at bounding box center [165, 416] width 238 height 40
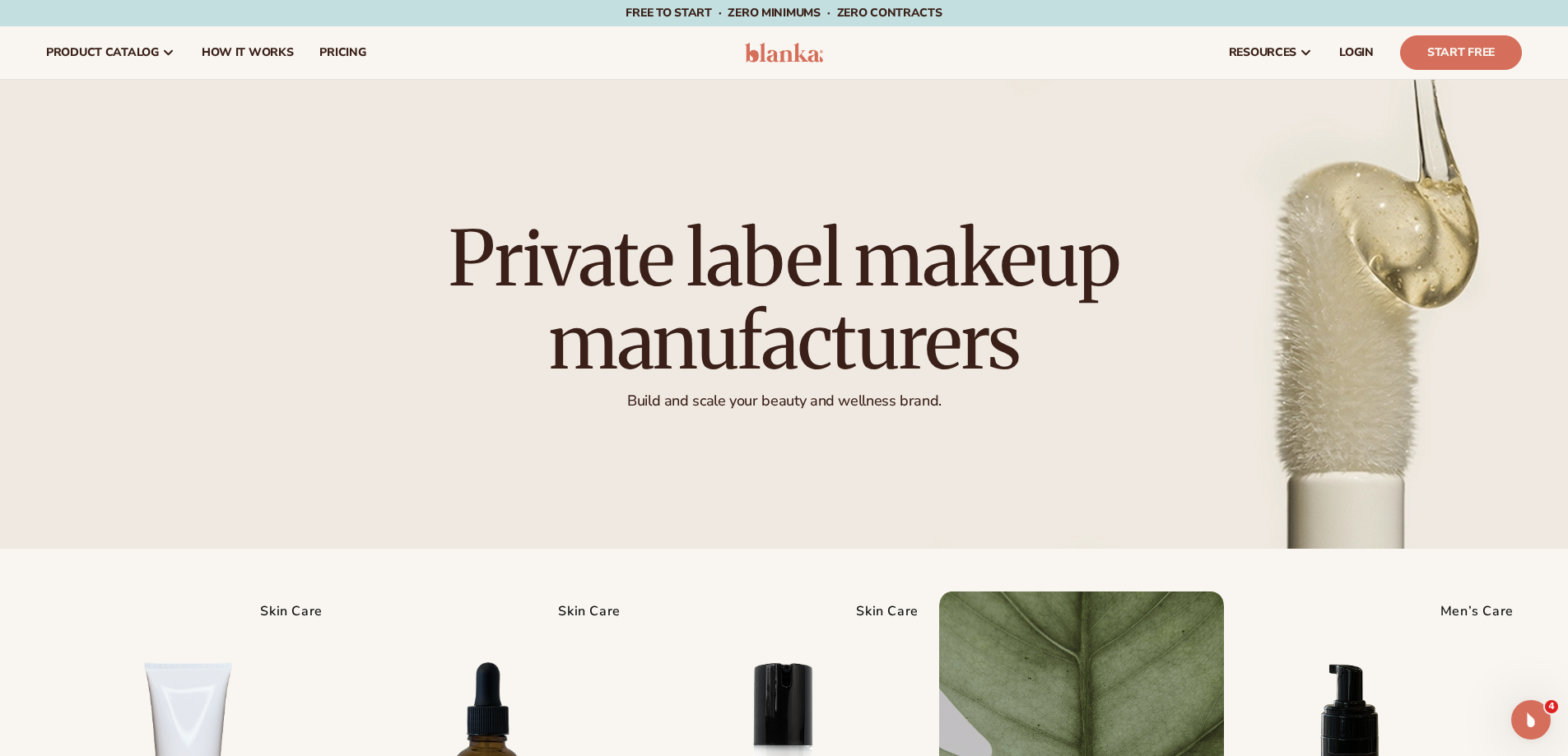
click at [769, 54] on img at bounding box center [784, 52] width 78 height 20
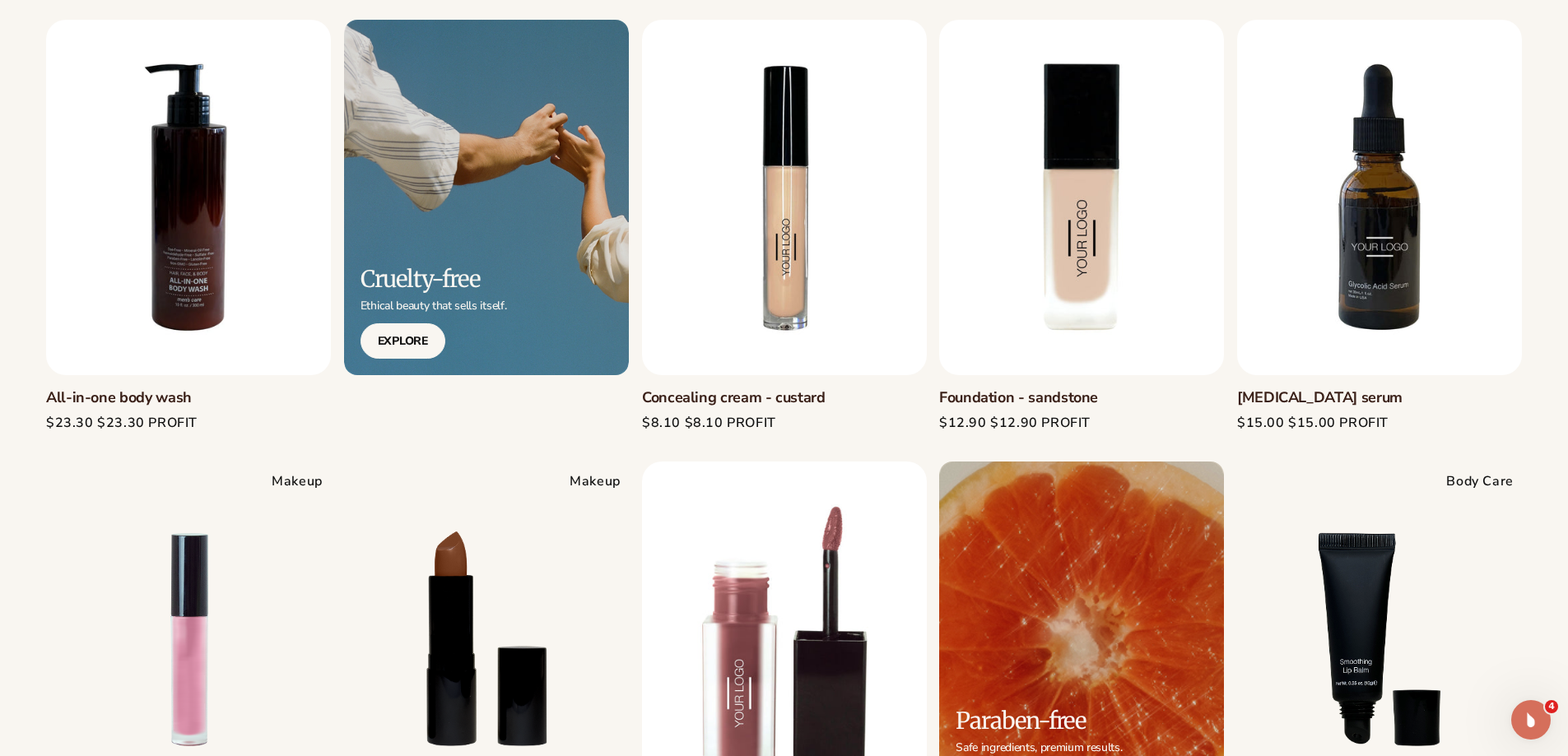
scroll to position [1070, 0]
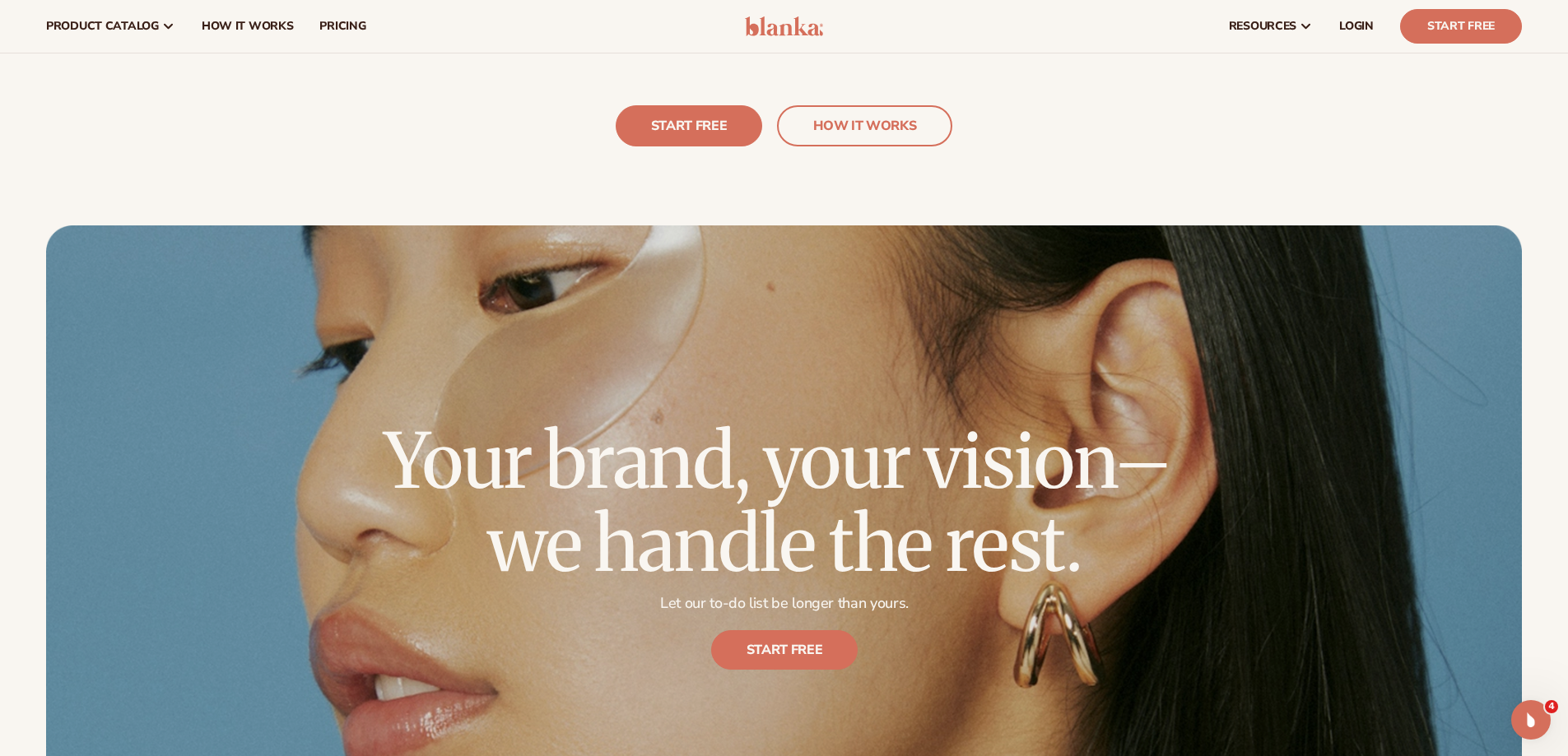
scroll to position [1729, 0]
